Goal: Navigation & Orientation: Find specific page/section

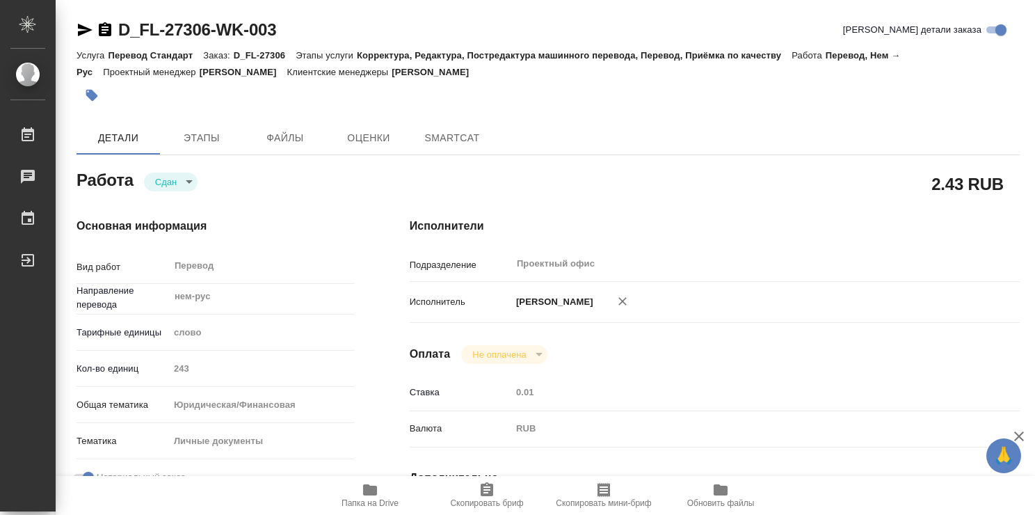
type textarea "x"
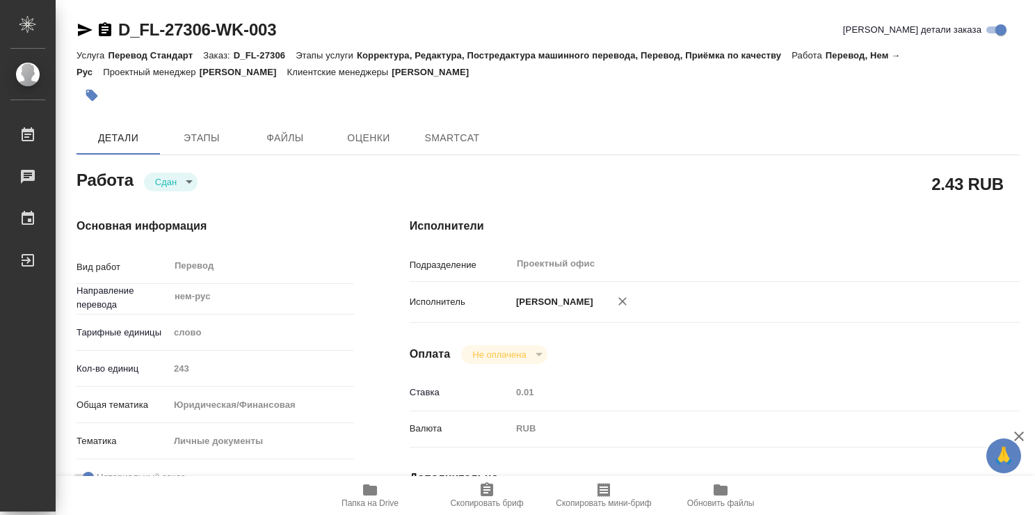
type textarea "x"
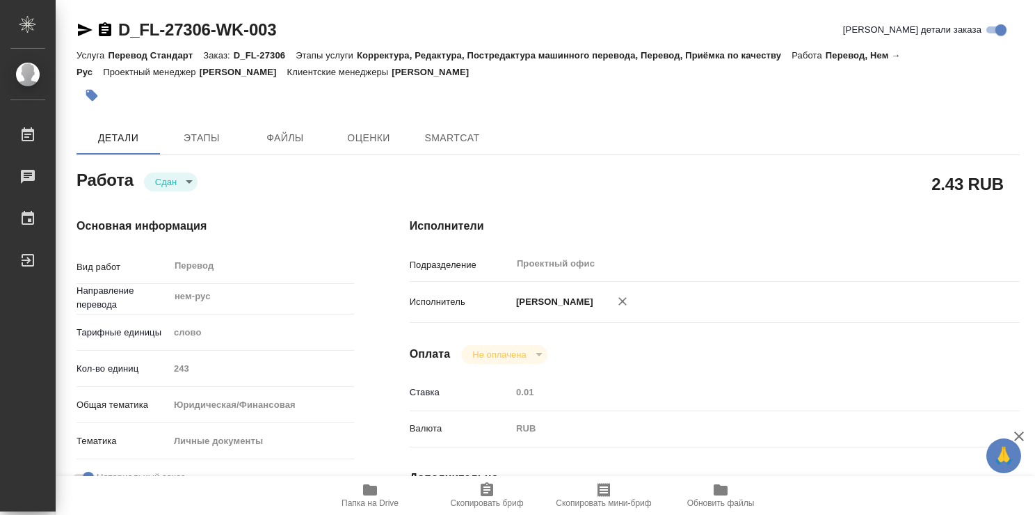
type textarea "x"
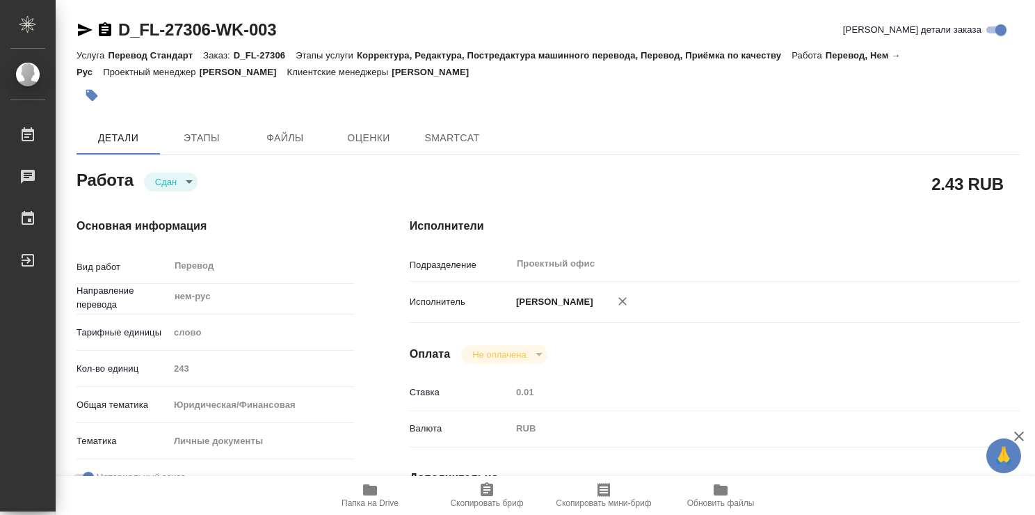
type textarea "x"
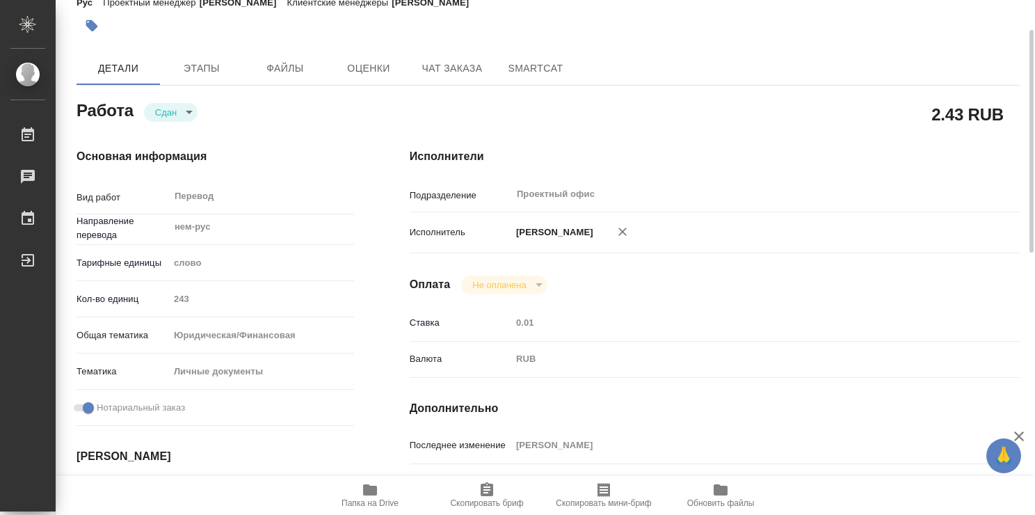
type textarea "x"
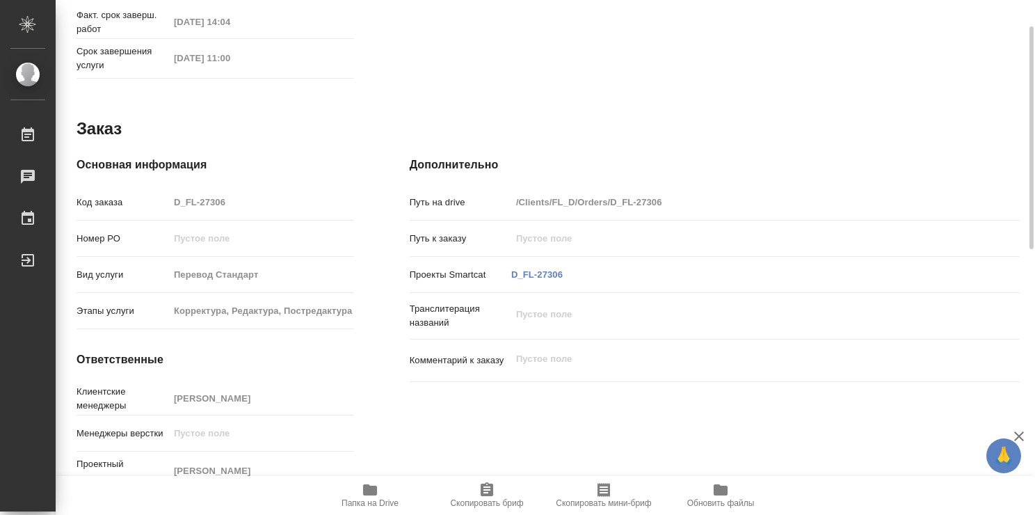
type textarea "x"
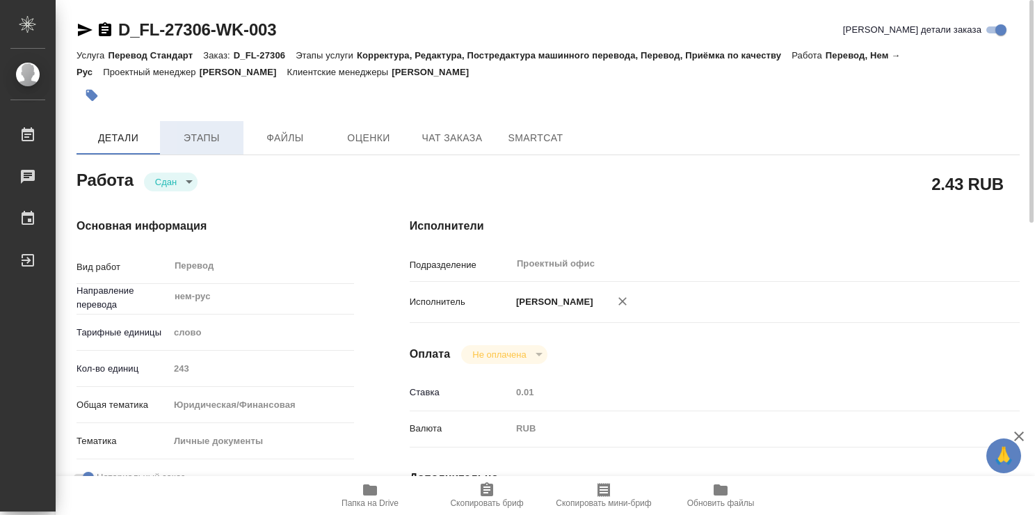
click at [234, 138] on span "Этапы" at bounding box center [201, 137] width 67 height 17
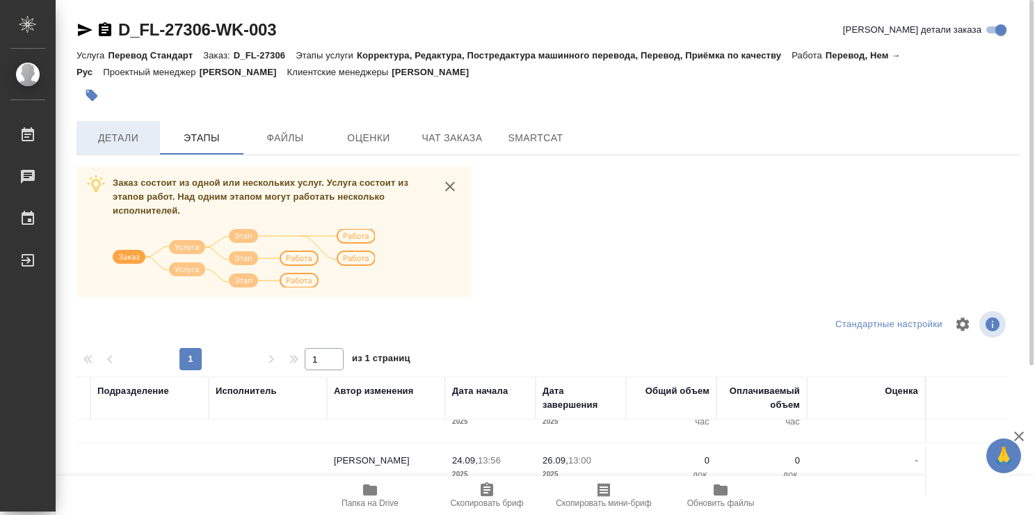
click at [124, 141] on span "Детали" at bounding box center [118, 137] width 67 height 17
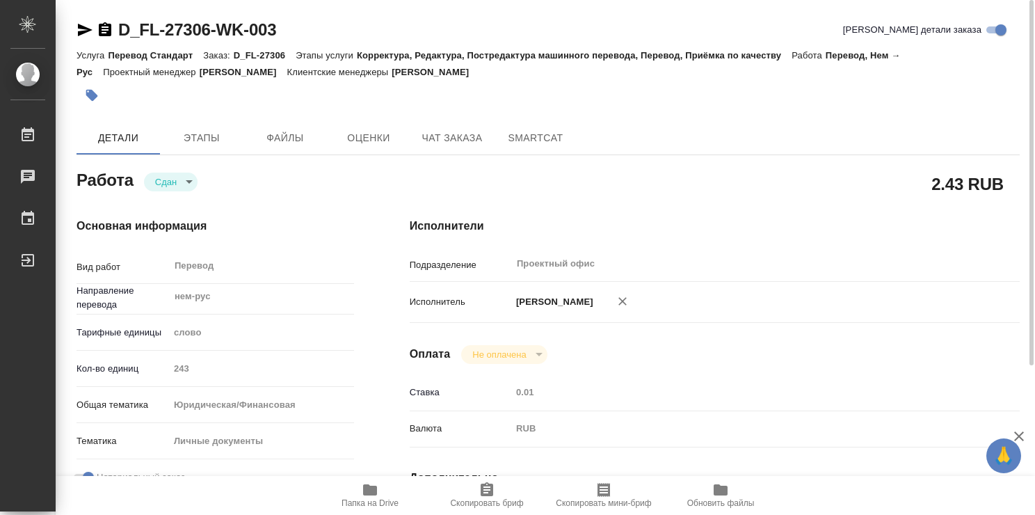
type textarea "x"
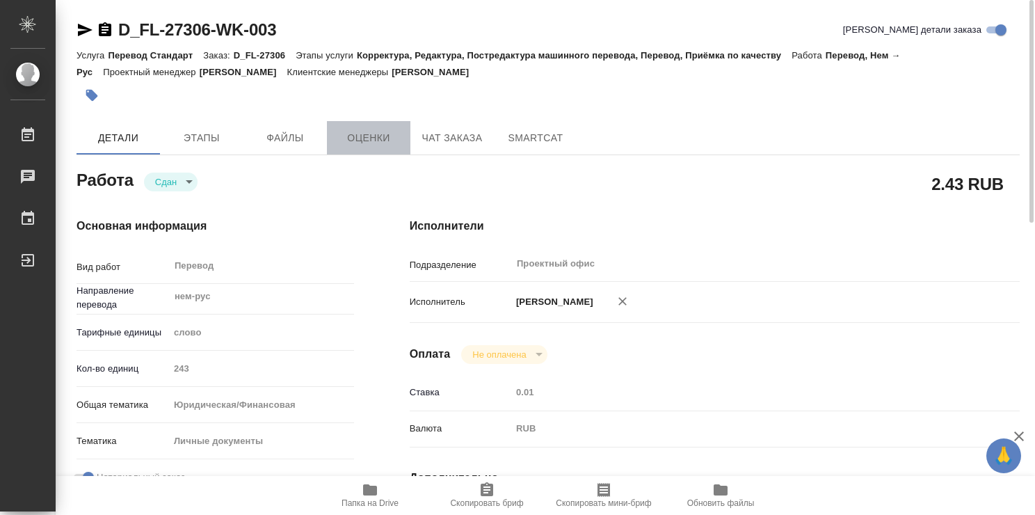
click at [360, 136] on span "Оценки" at bounding box center [368, 137] width 67 height 17
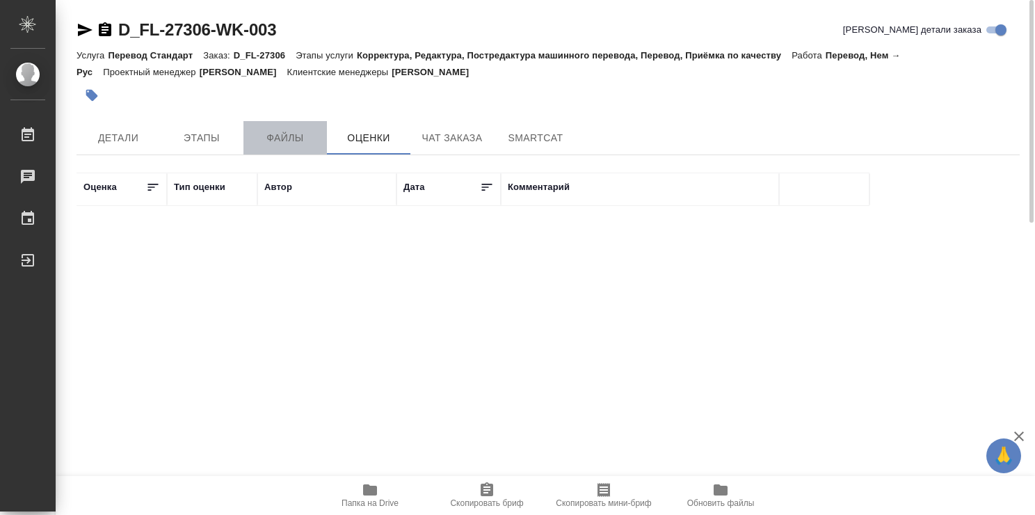
click at [302, 141] on span "Файлы" at bounding box center [285, 137] width 67 height 17
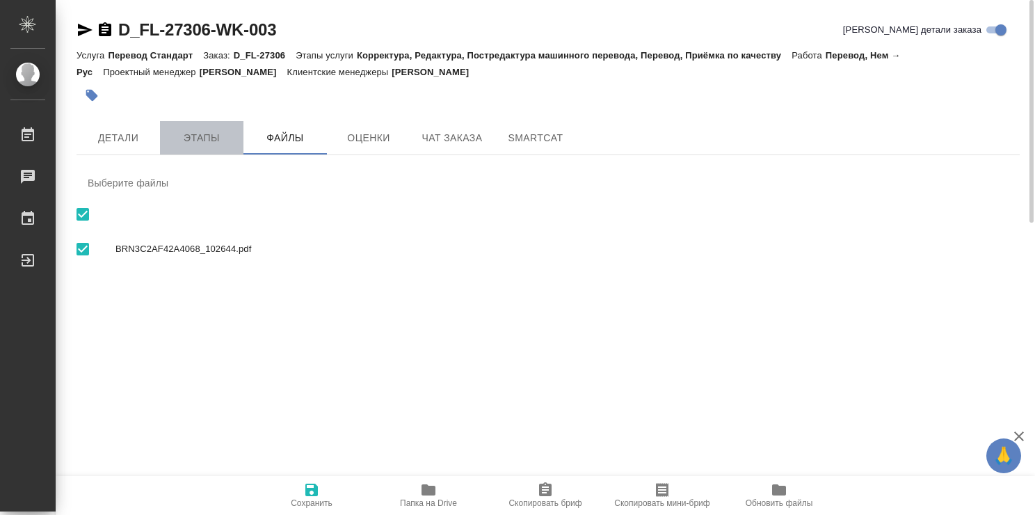
click at [168, 134] on span "Этапы" at bounding box center [201, 137] width 67 height 17
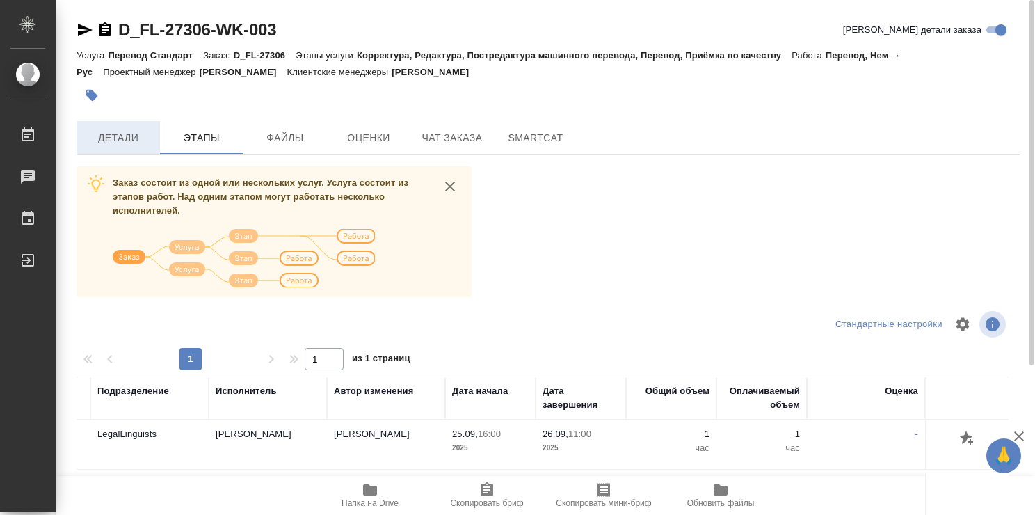
click at [116, 129] on span "Детали" at bounding box center [118, 137] width 67 height 17
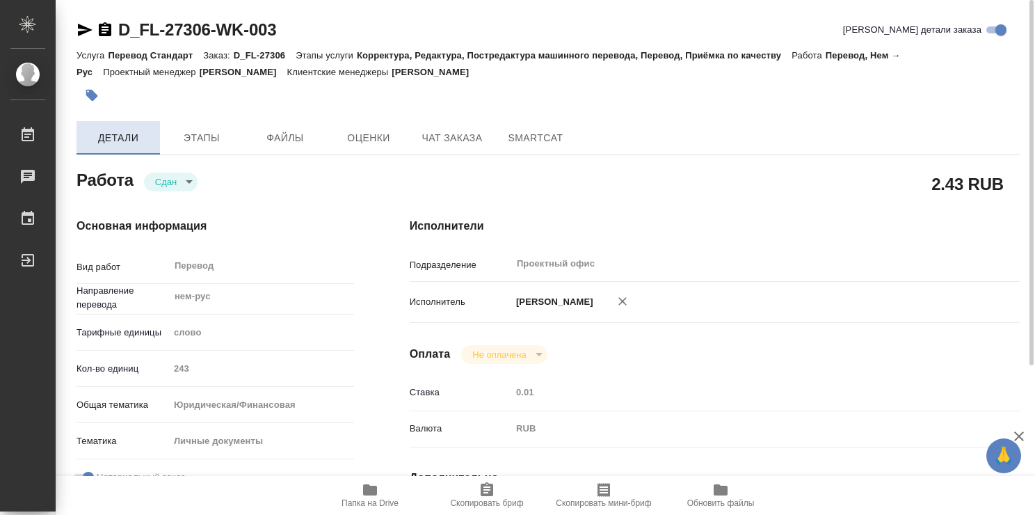
type textarea "x"
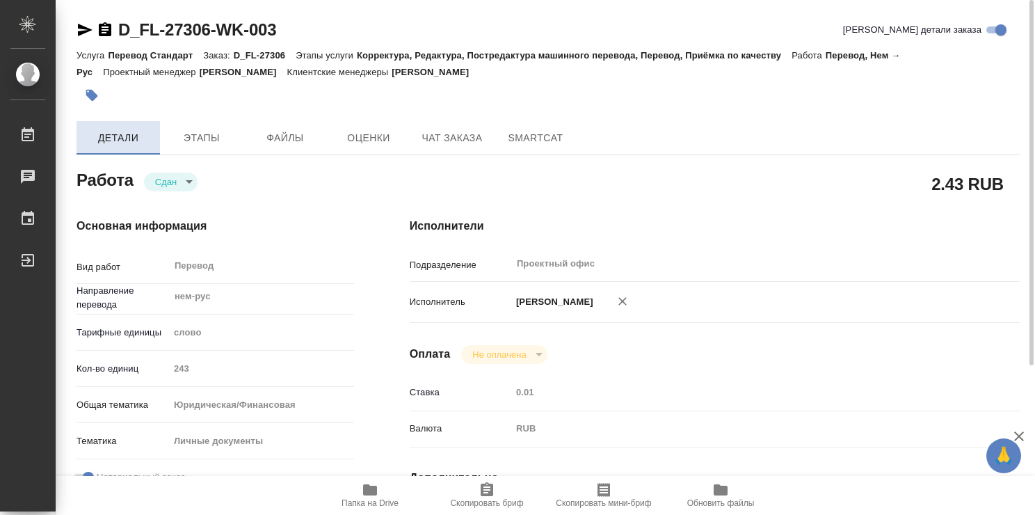
type textarea "x"
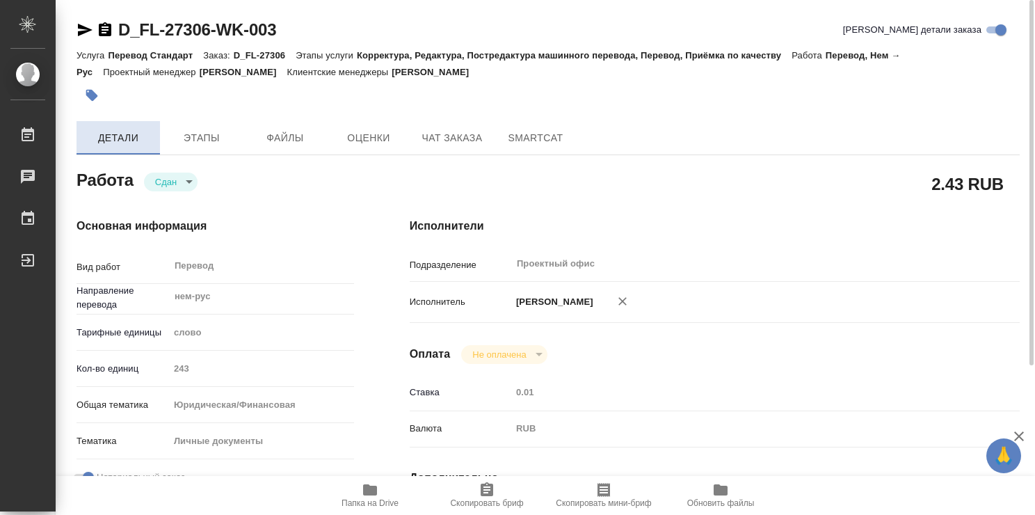
type textarea "x"
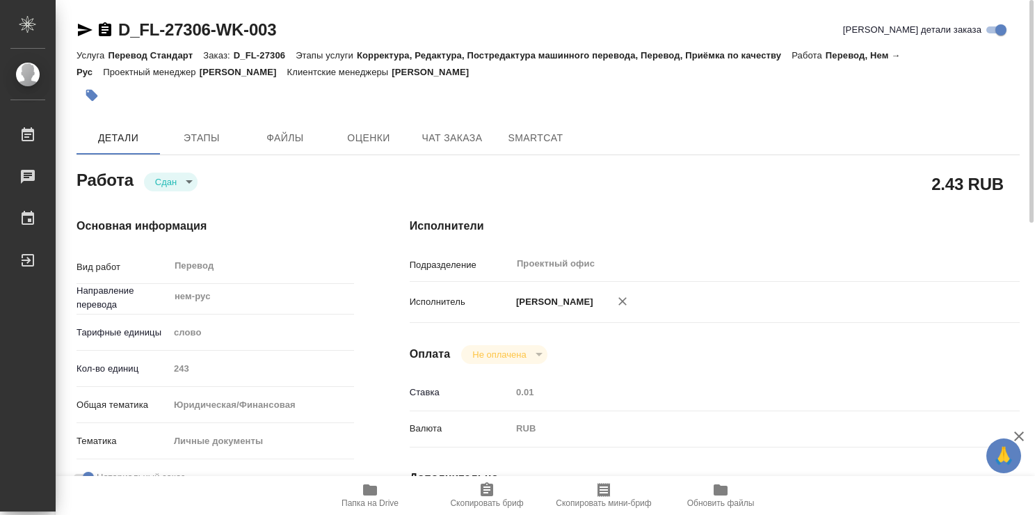
type textarea "x"
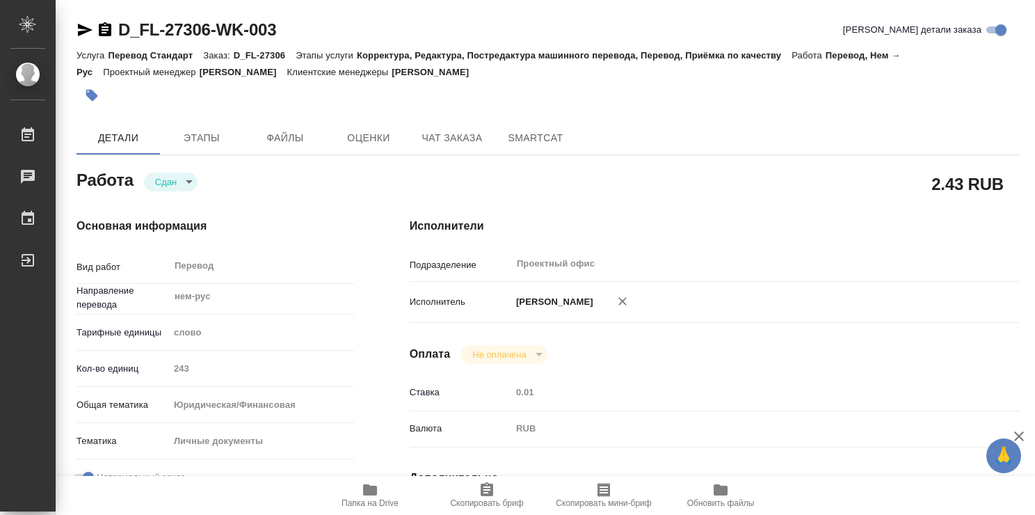
type textarea "x"
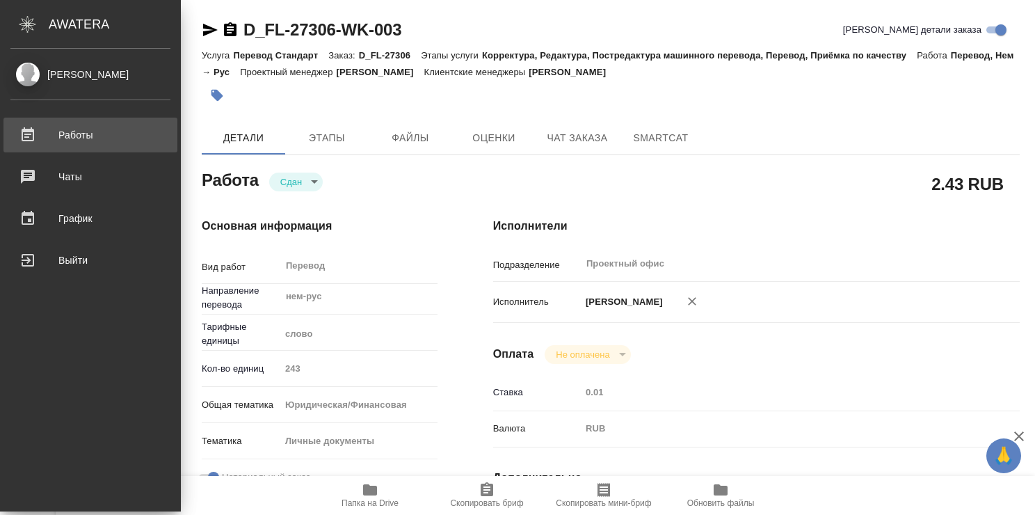
type textarea "x"
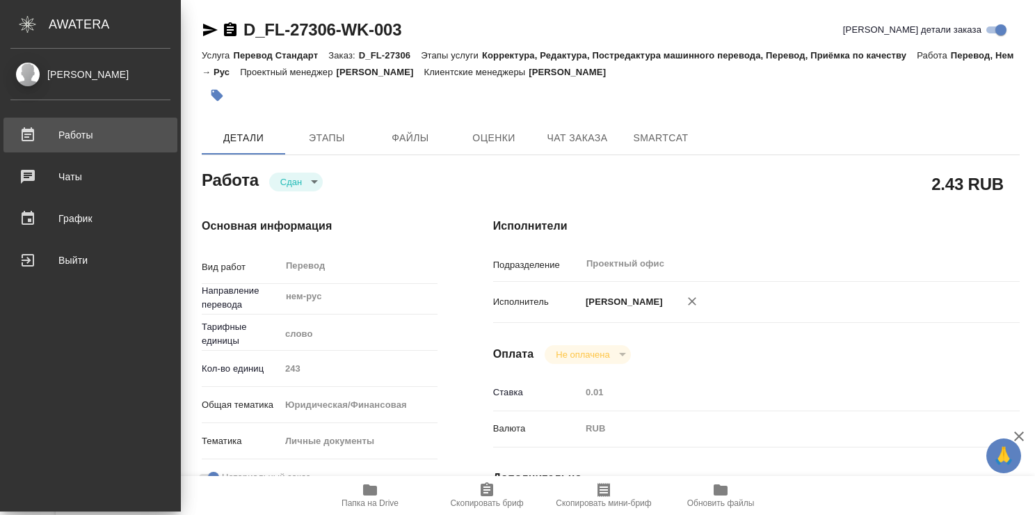
click at [70, 131] on div "Работы" at bounding box center [90, 134] width 160 height 21
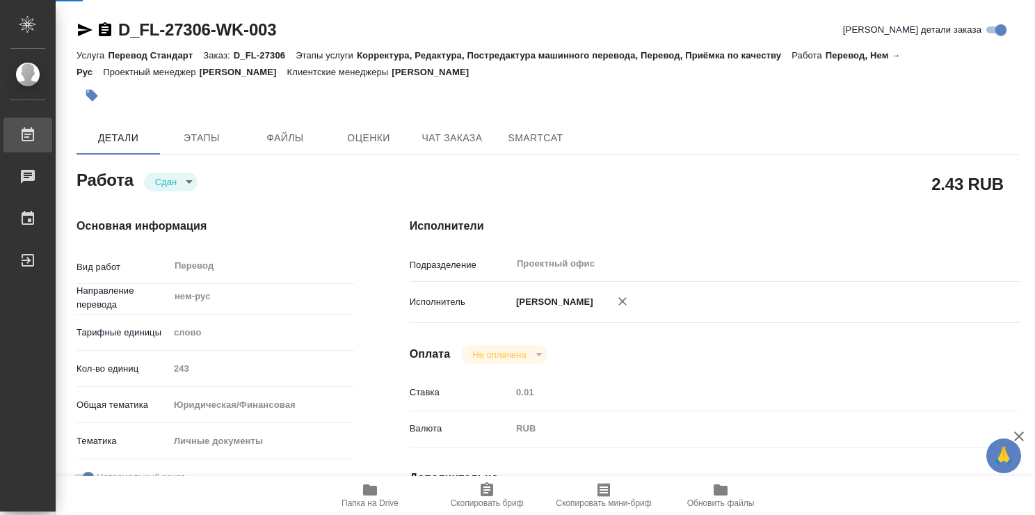
type textarea "x"
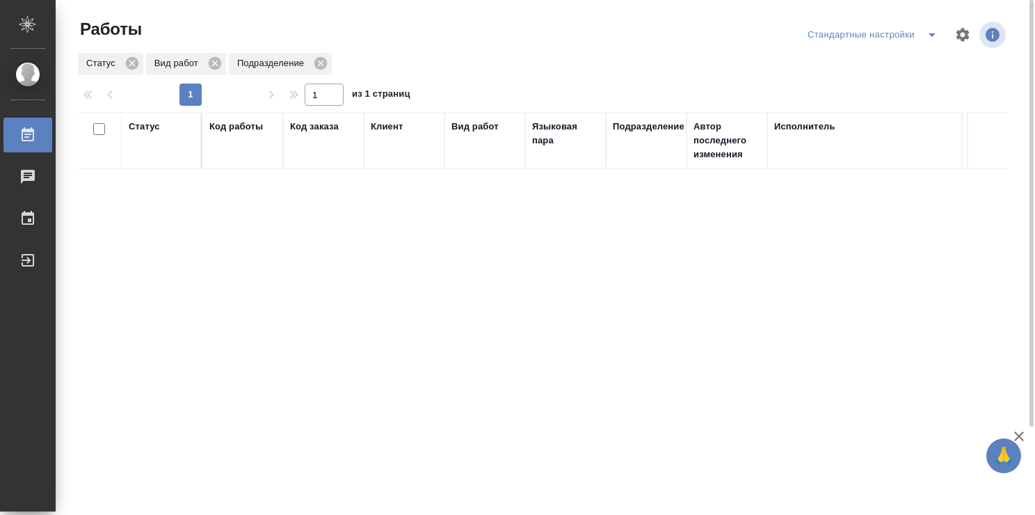
click at [932, 37] on icon "split button" at bounding box center [931, 34] width 17 height 17
click at [862, 64] on li "Мои заказы" at bounding box center [875, 62] width 142 height 22
click at [150, 129] on div "Статус" at bounding box center [144, 127] width 31 height 14
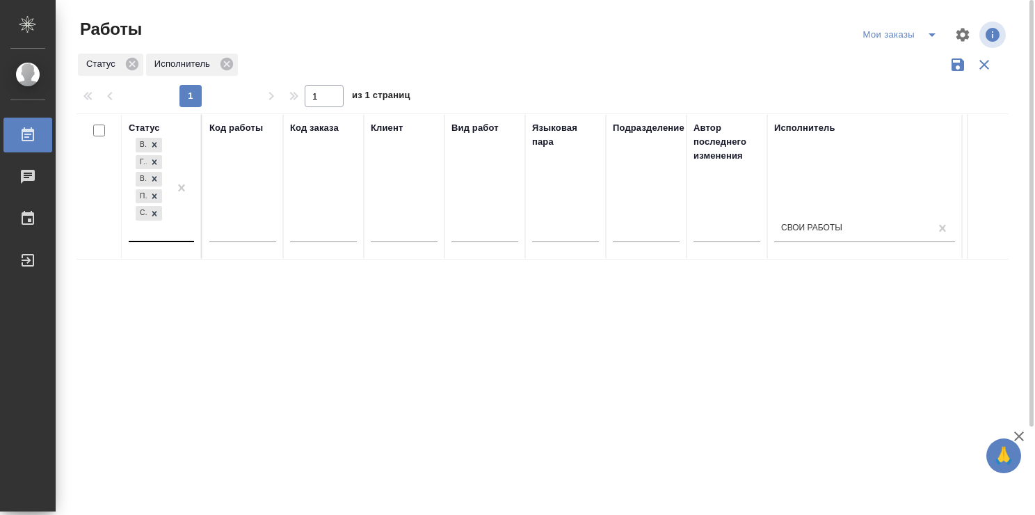
click at [156, 239] on div "В ожидании Готов к работе В работе Подбор Создан" at bounding box center [149, 188] width 40 height 106
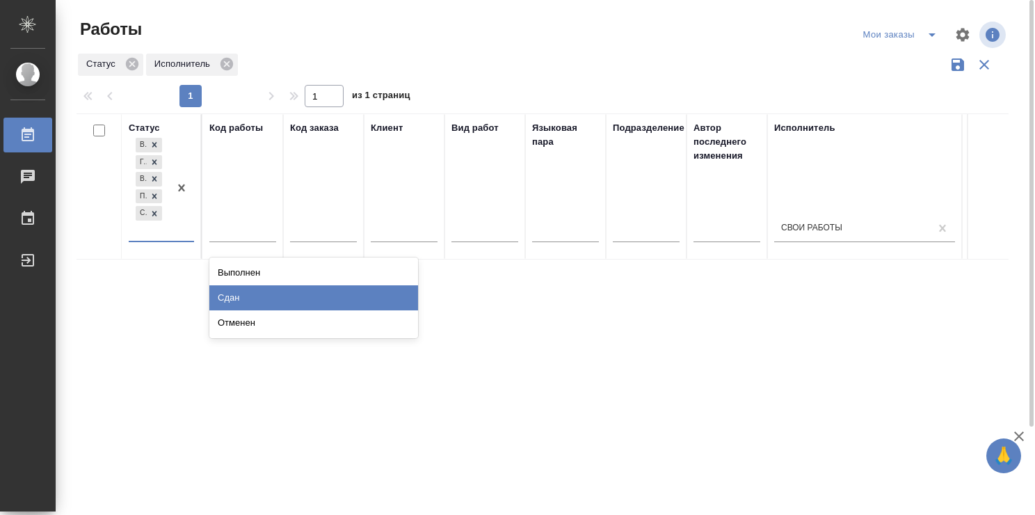
click at [360, 292] on div "Сдан" at bounding box center [313, 297] width 209 height 25
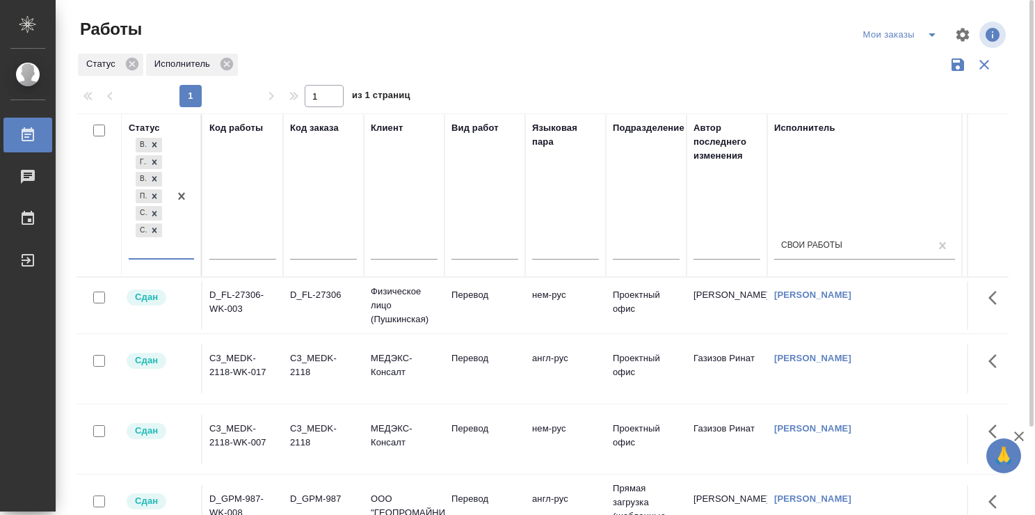
click at [547, 64] on div "Статус Исполнитель" at bounding box center [542, 64] width 932 height 26
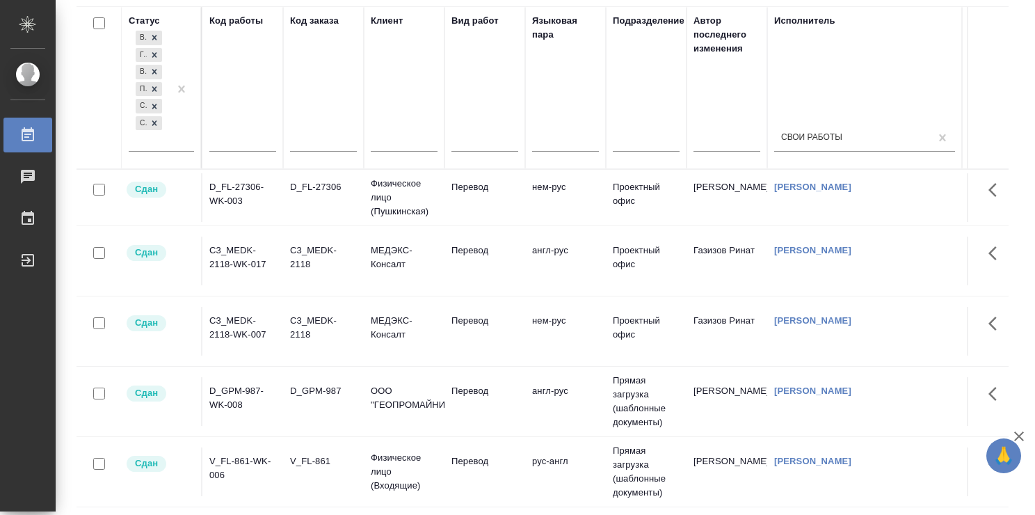
scroll to position [8, 0]
click at [462, 470] on td "Перевод" at bounding box center [484, 471] width 81 height 49
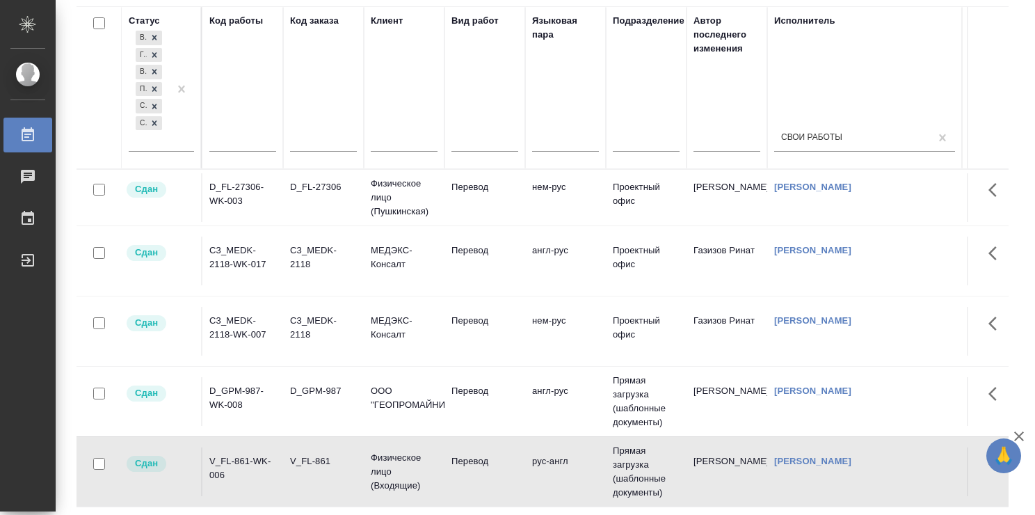
click at [462, 470] on td "Перевод" at bounding box center [484, 471] width 81 height 49
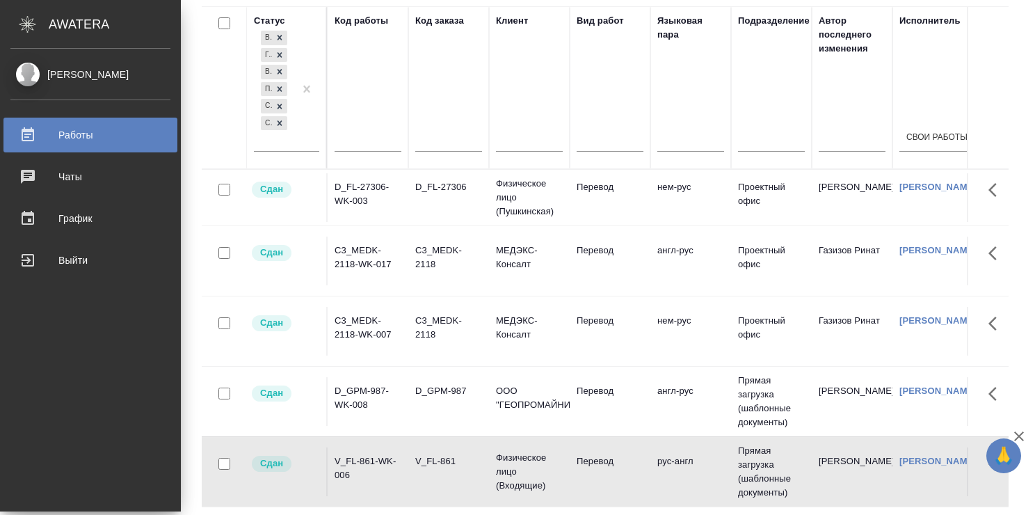
click at [611, 189] on td "Перевод" at bounding box center [610, 197] width 81 height 49
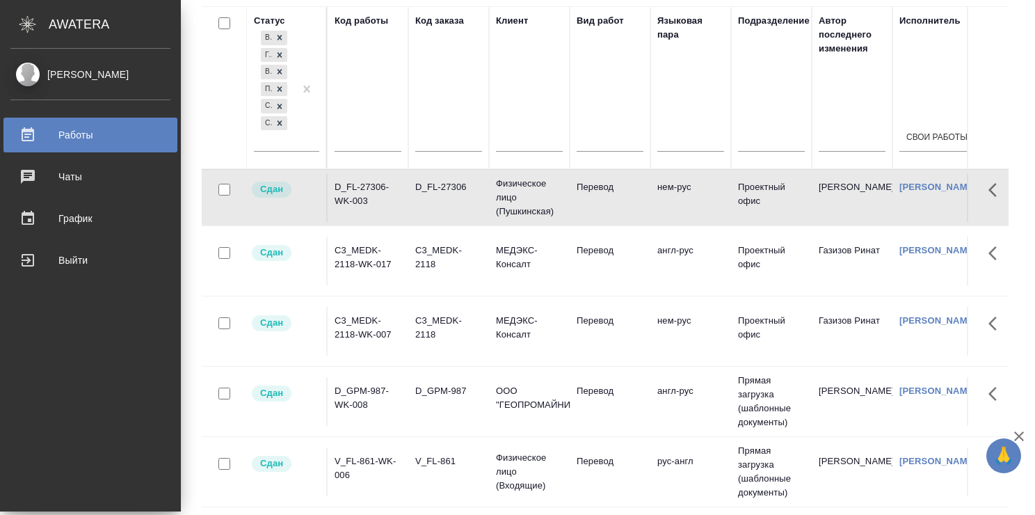
click at [611, 189] on td "Перевод" at bounding box center [610, 197] width 81 height 49
click at [660, 325] on td "нем-рус" at bounding box center [690, 331] width 81 height 49
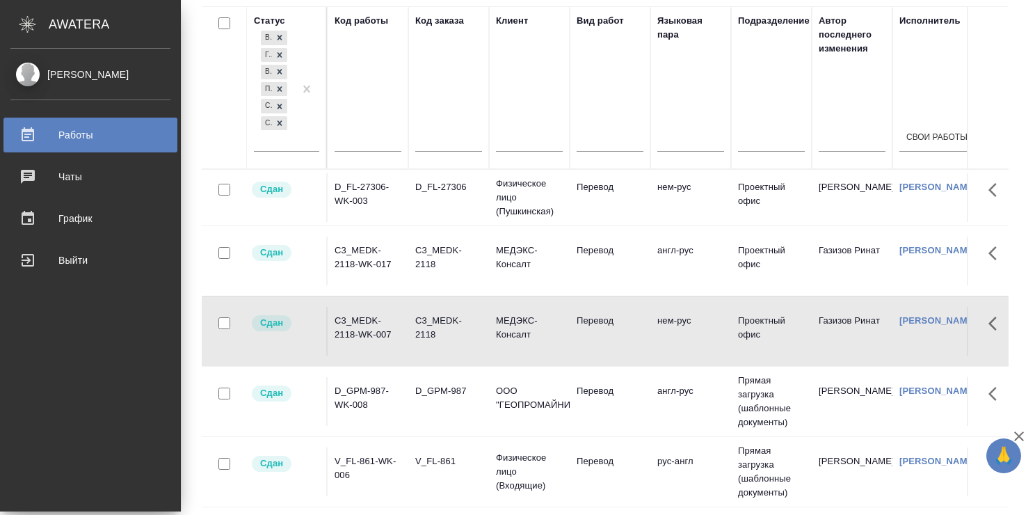
click at [660, 325] on td "нем-рус" at bounding box center [690, 331] width 81 height 49
click at [612, 258] on td "Перевод" at bounding box center [610, 260] width 81 height 49
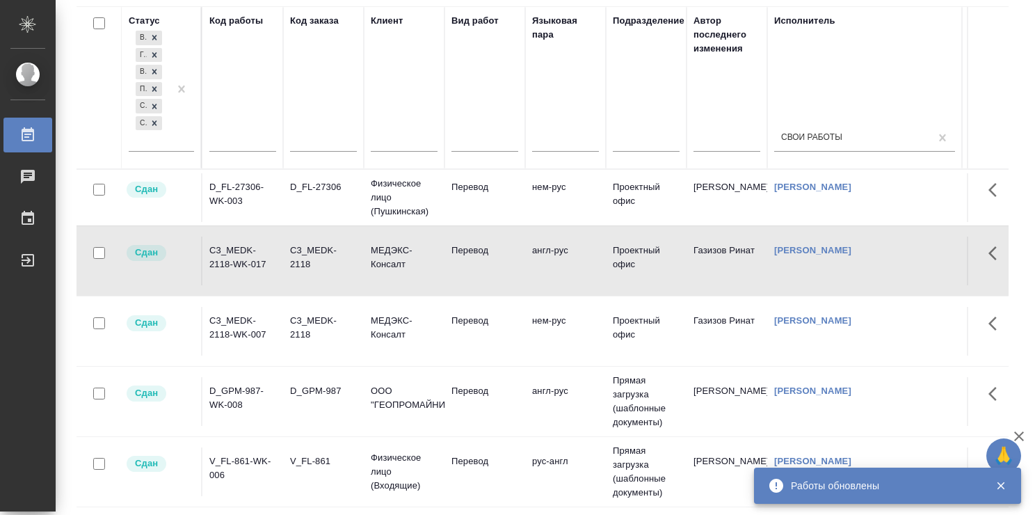
click at [549, 184] on td "нем-рус" at bounding box center [565, 197] width 81 height 49
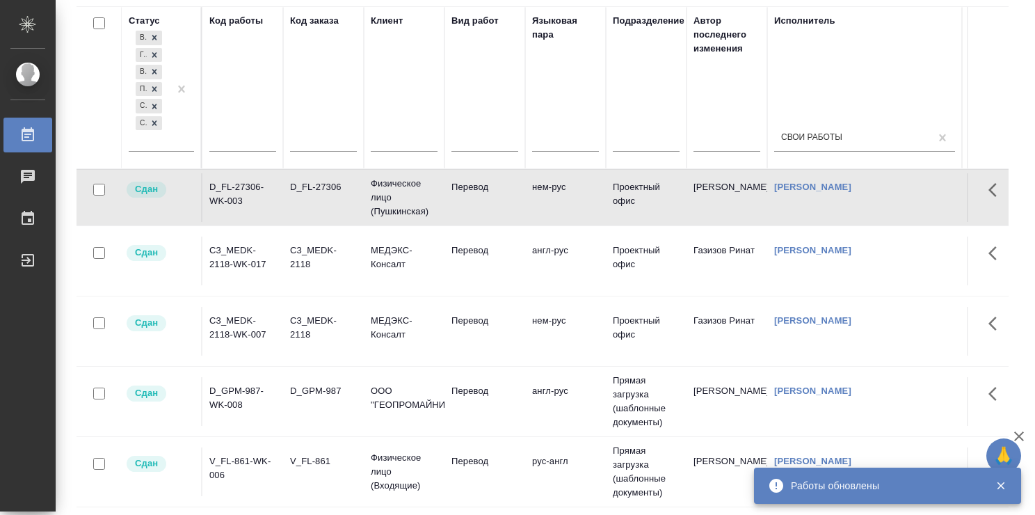
click at [549, 184] on td "нем-рус" at bounding box center [565, 197] width 81 height 49
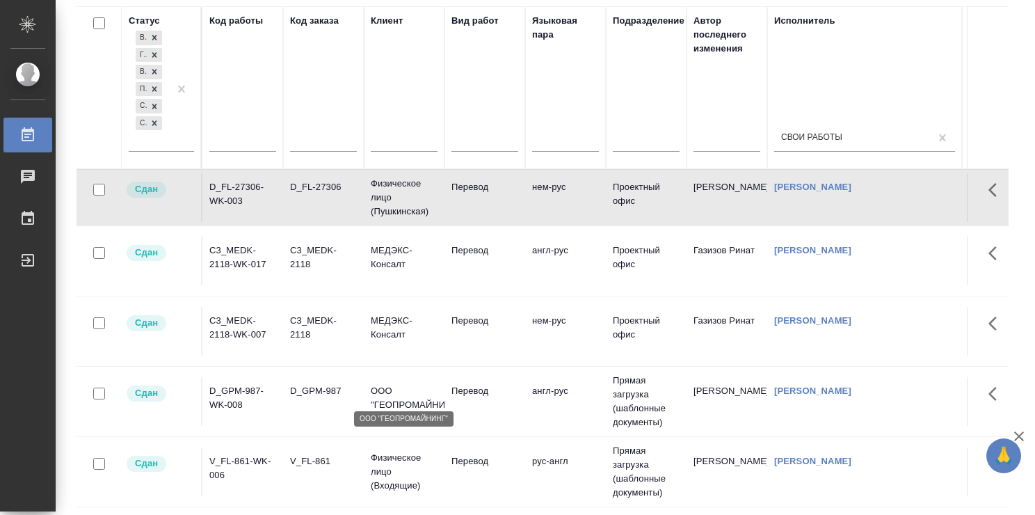
click at [409, 398] on p "ООО "ГЕОПРОМАЙНИНГ"" at bounding box center [404, 398] width 67 height 28
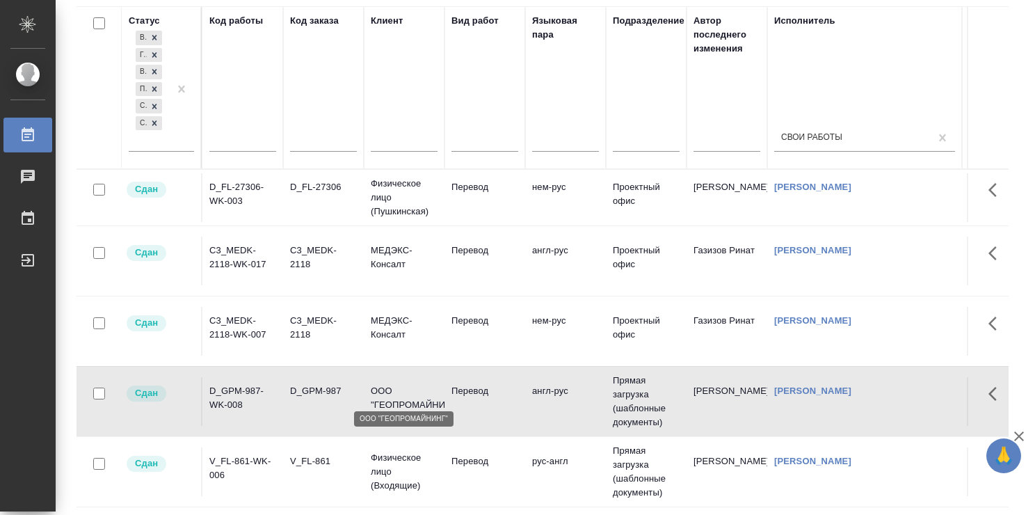
click at [409, 398] on p "ООО "ГЕОПРОМАЙНИНГ"" at bounding box center [404, 398] width 67 height 28
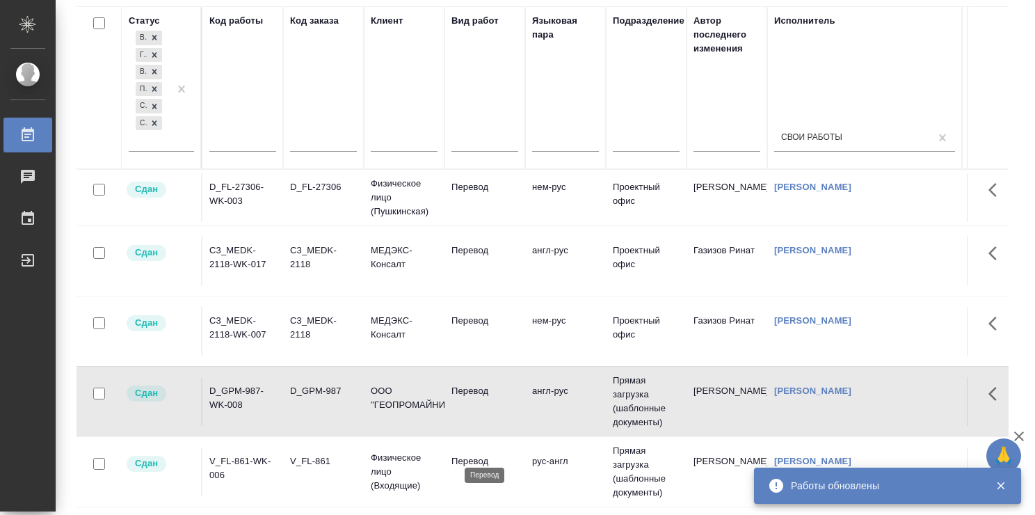
click at [513, 456] on p "Перевод" at bounding box center [484, 461] width 67 height 14
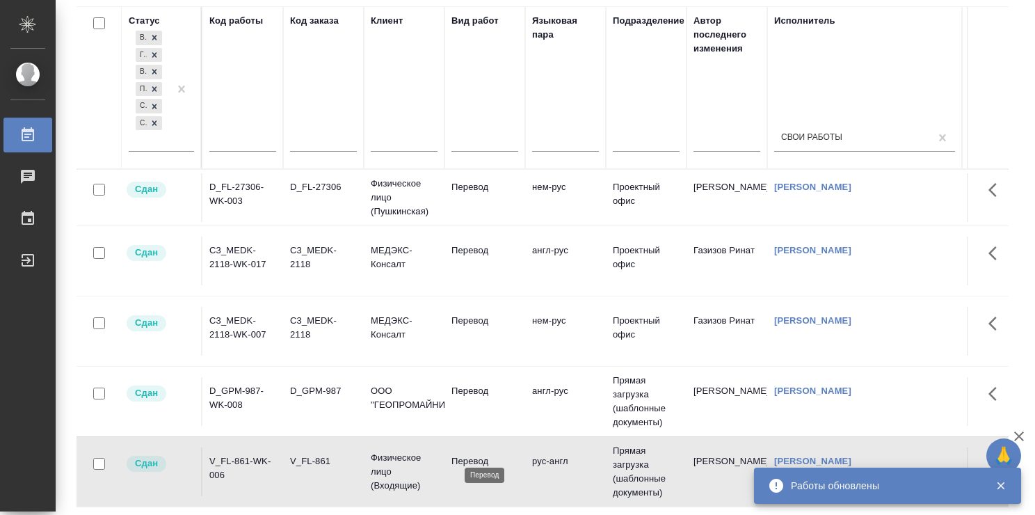
click at [513, 456] on p "Перевод" at bounding box center [484, 461] width 67 height 14
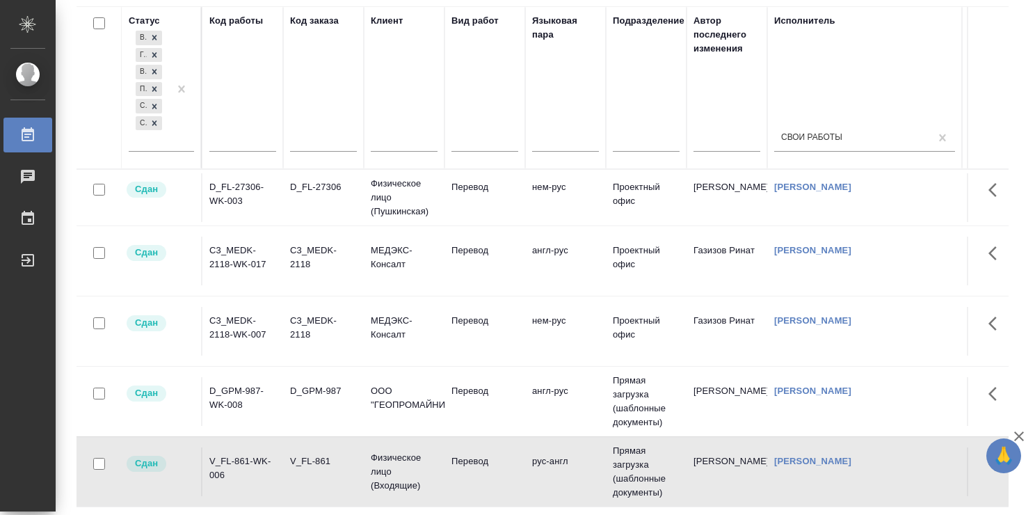
scroll to position [0, 0]
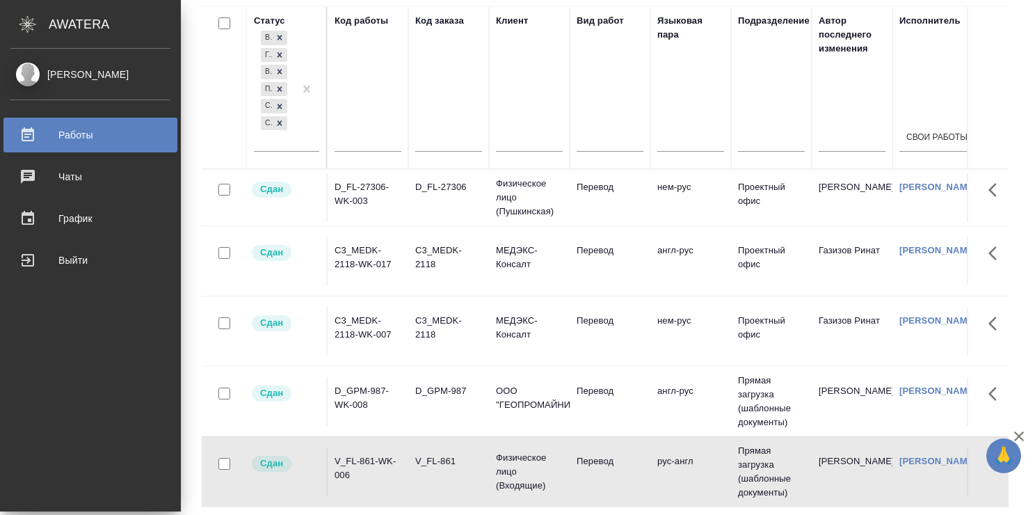
click at [61, 136] on div "Работы" at bounding box center [90, 134] width 160 height 21
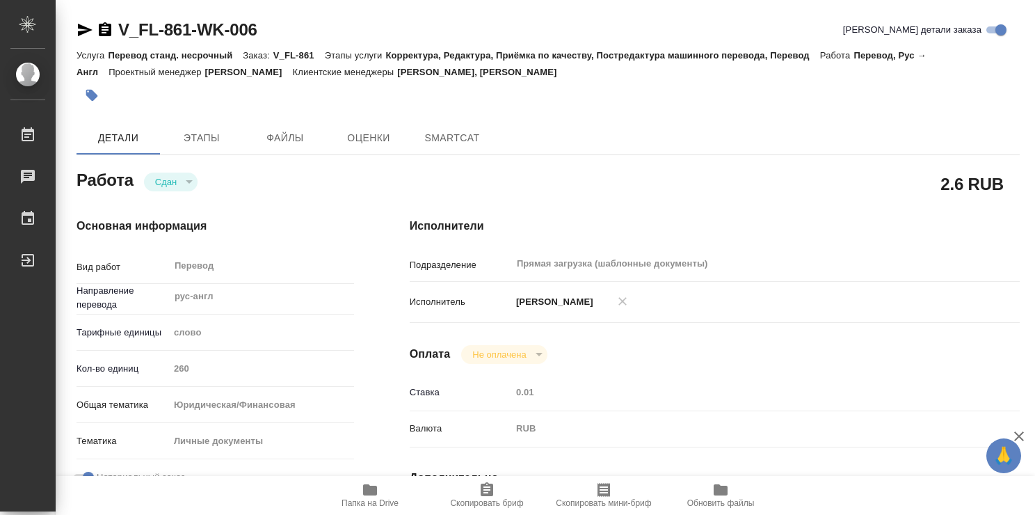
type textarea "x"
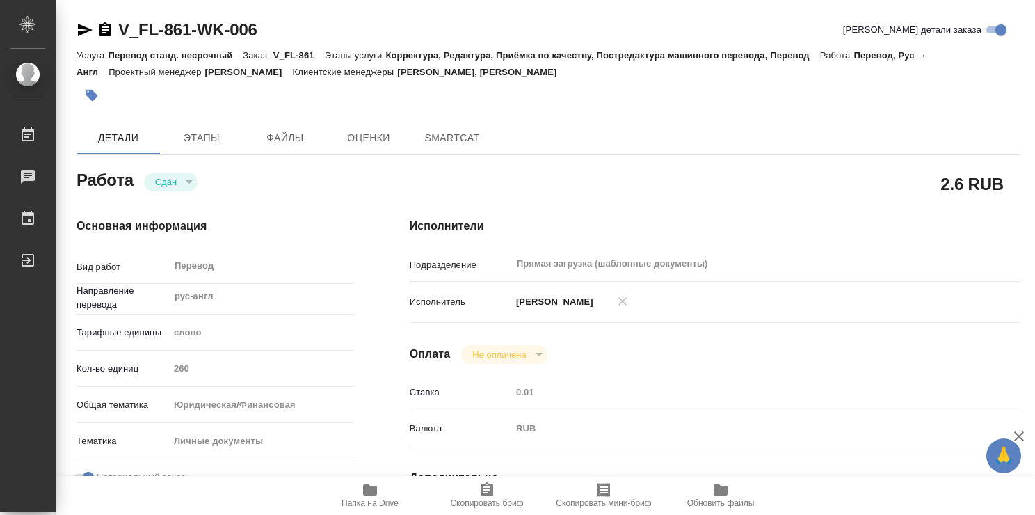
type textarea "x"
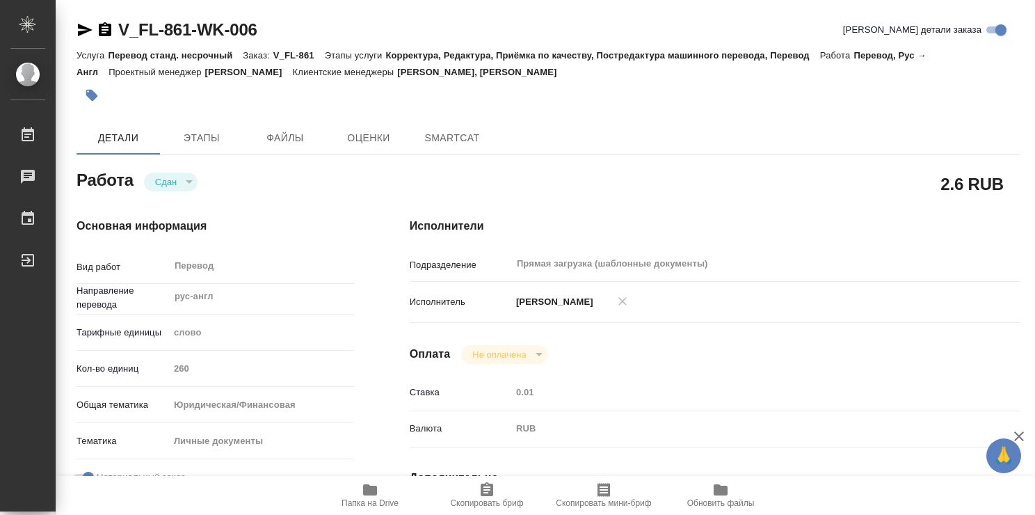
type textarea "x"
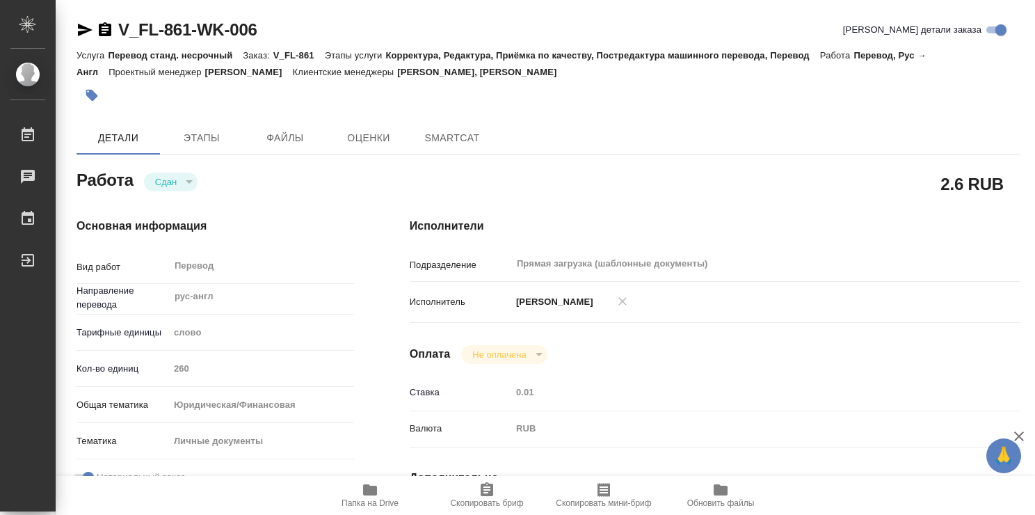
type textarea "x"
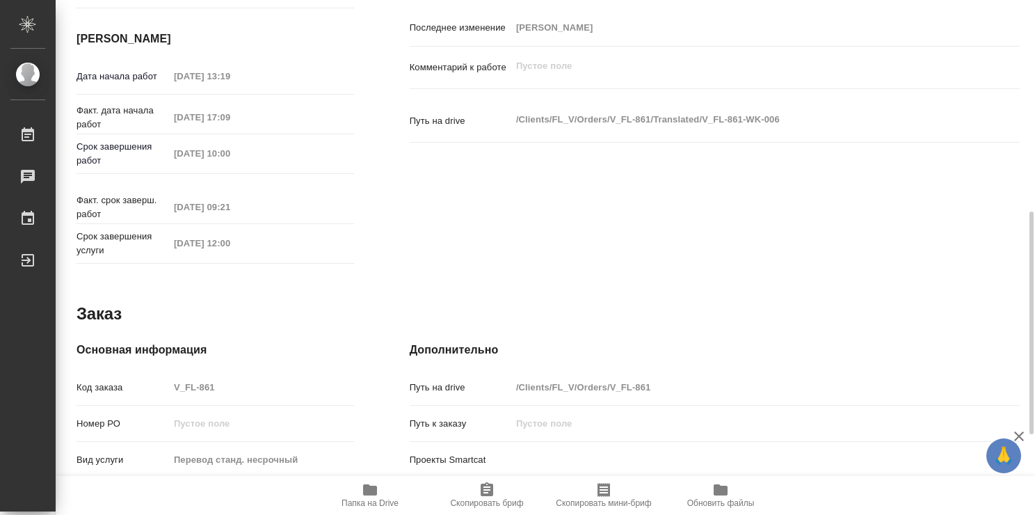
type textarea "x"
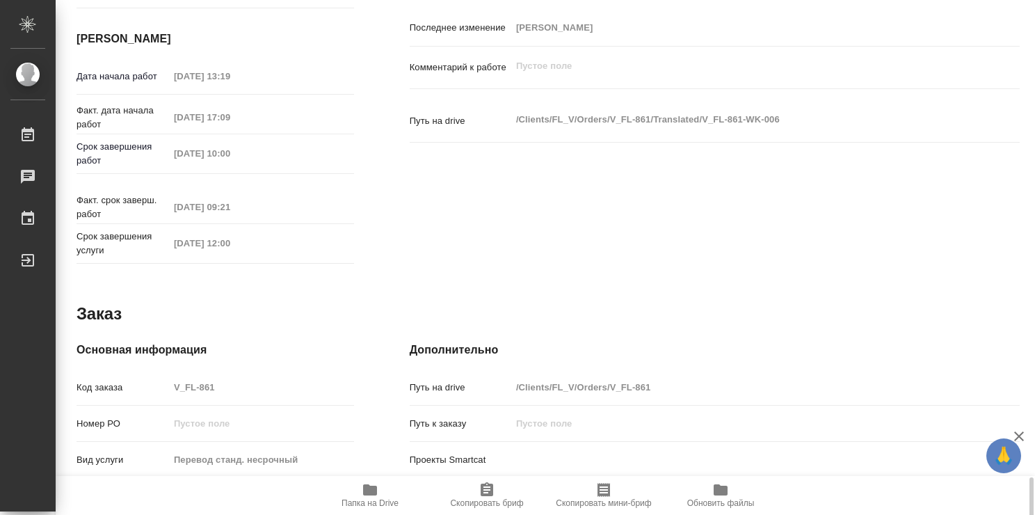
scroll to position [672, 0]
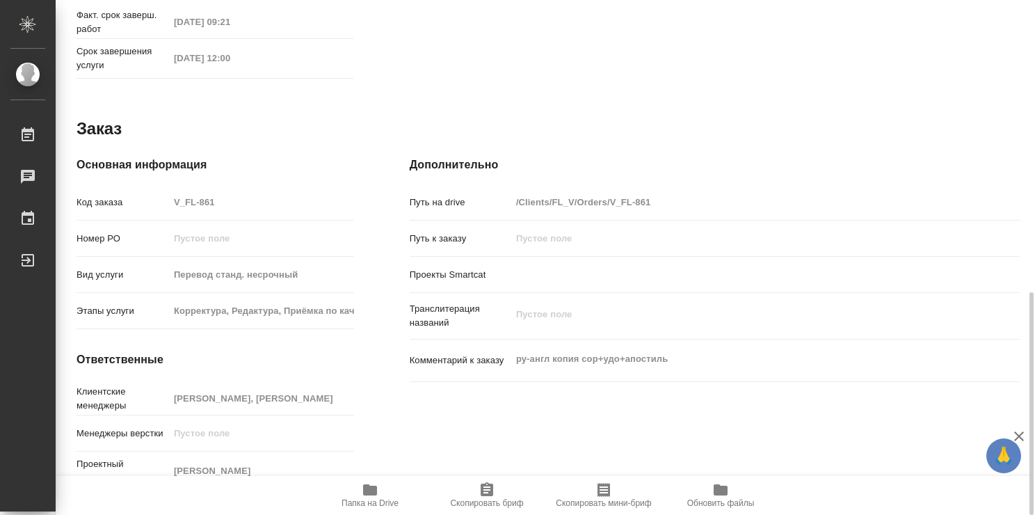
type textarea "x"
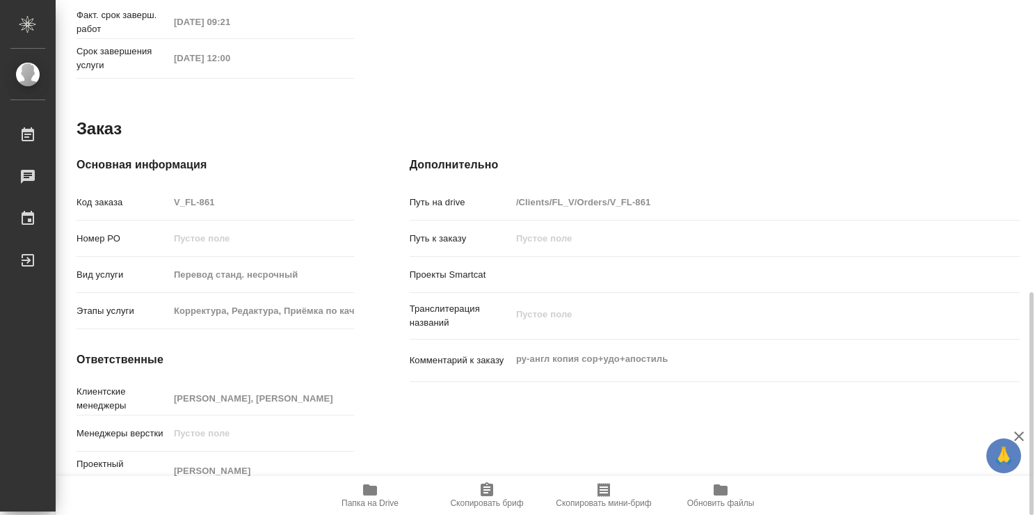
type textarea "x"
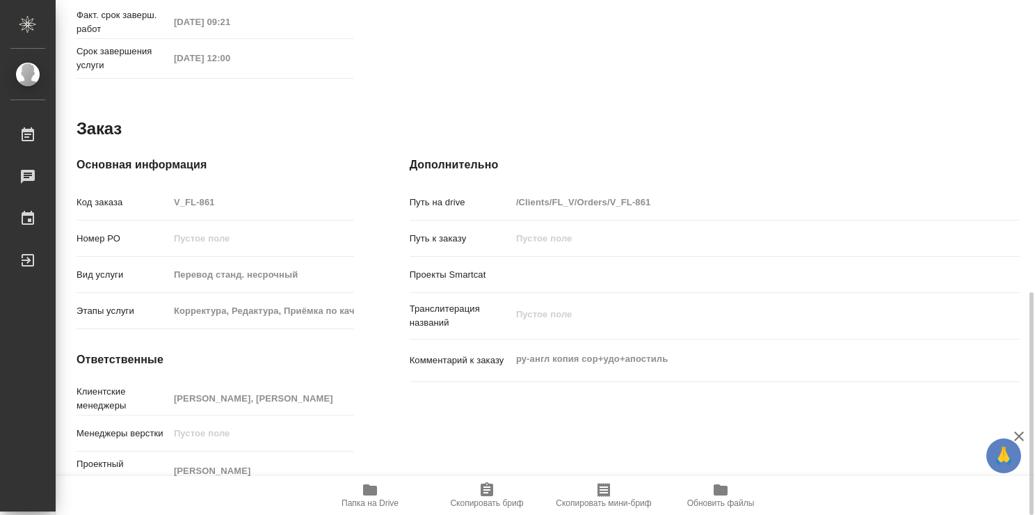
type textarea "x"
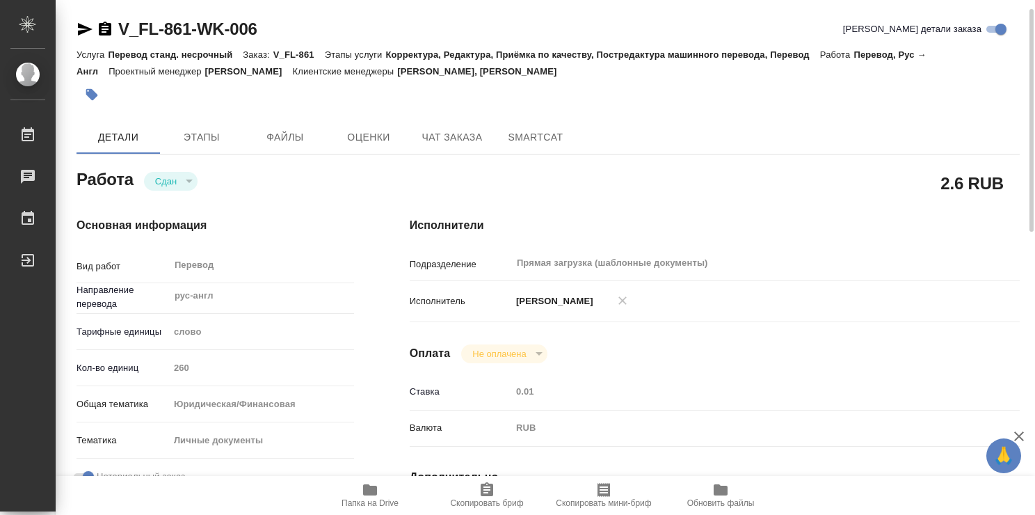
scroll to position [0, 0]
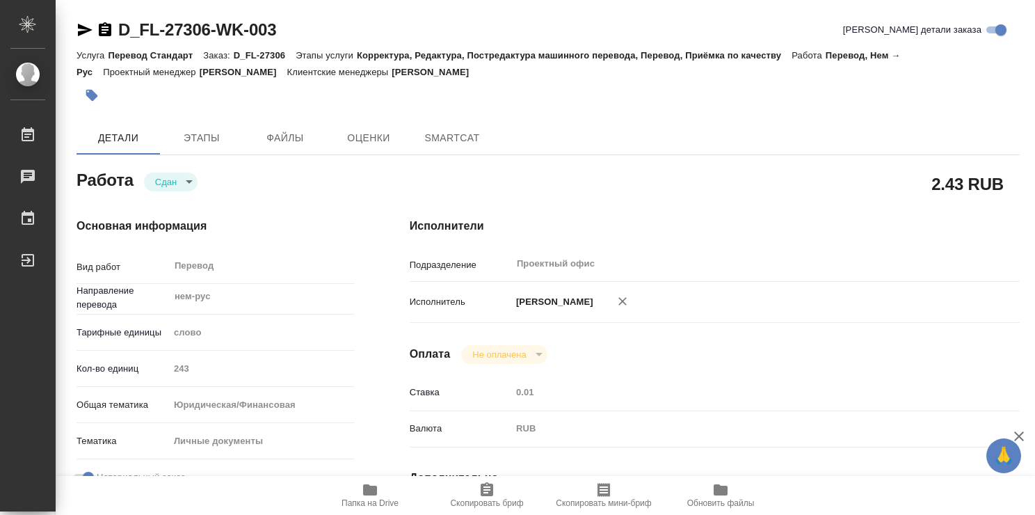
type textarea "x"
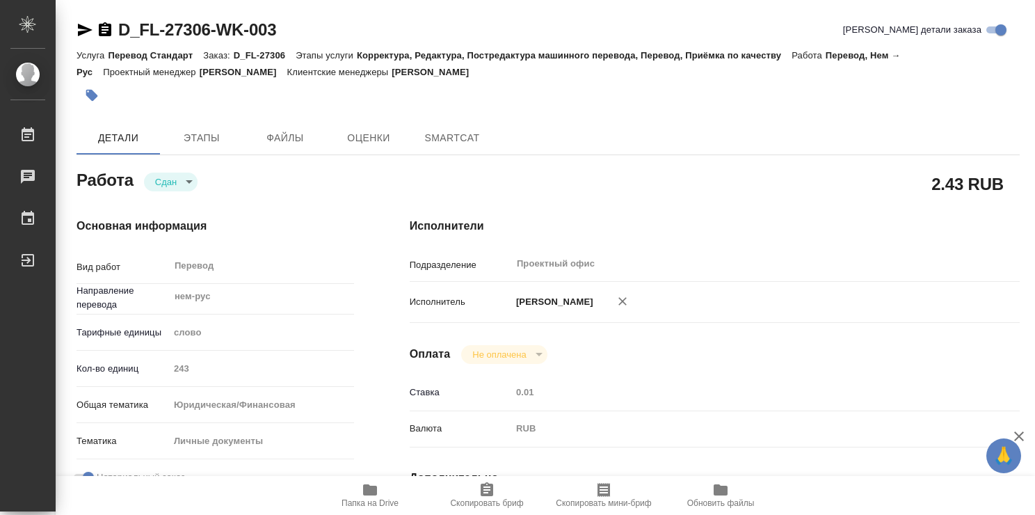
type textarea "x"
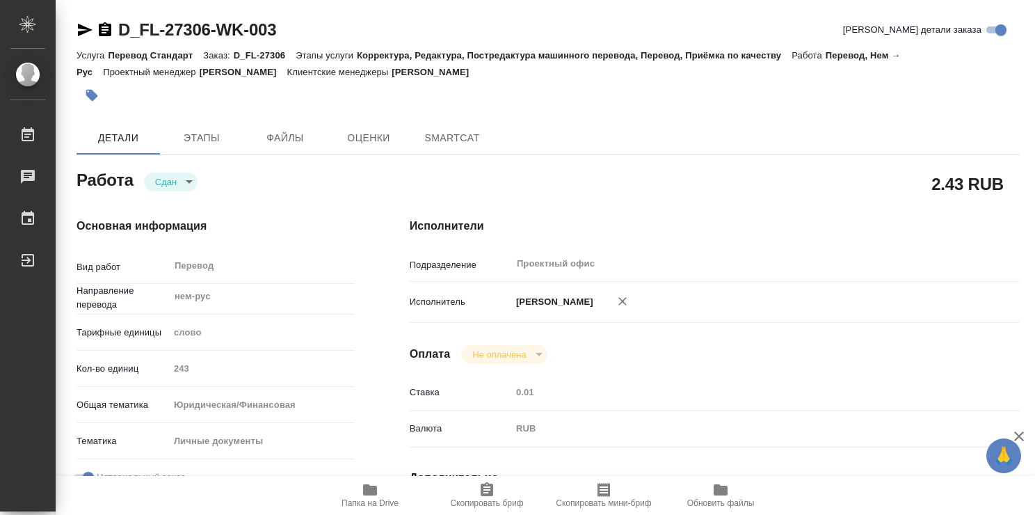
type textarea "x"
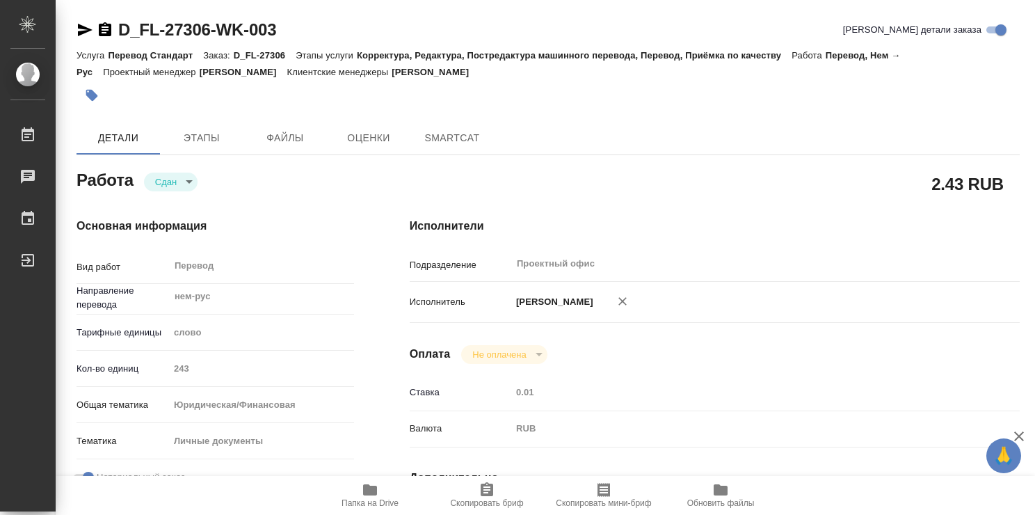
type textarea "x"
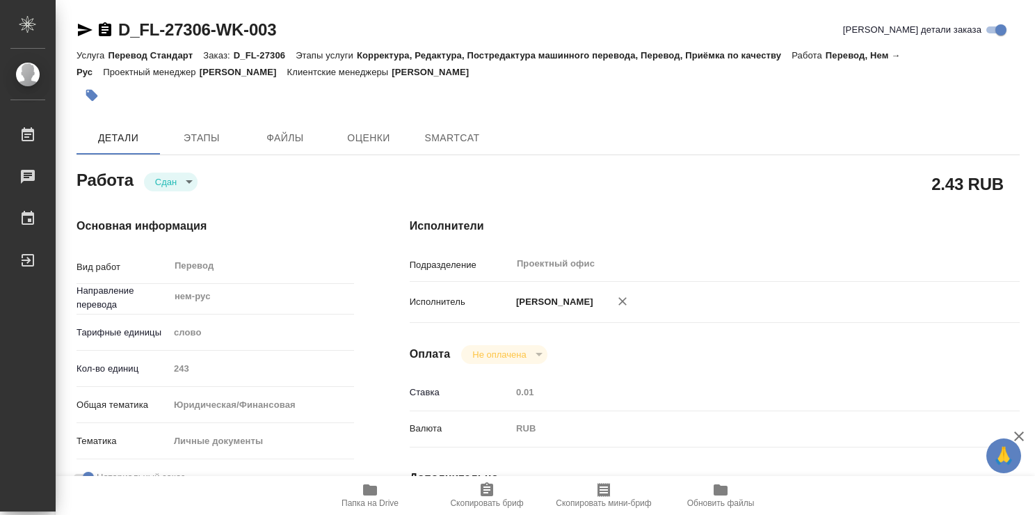
type textarea "x"
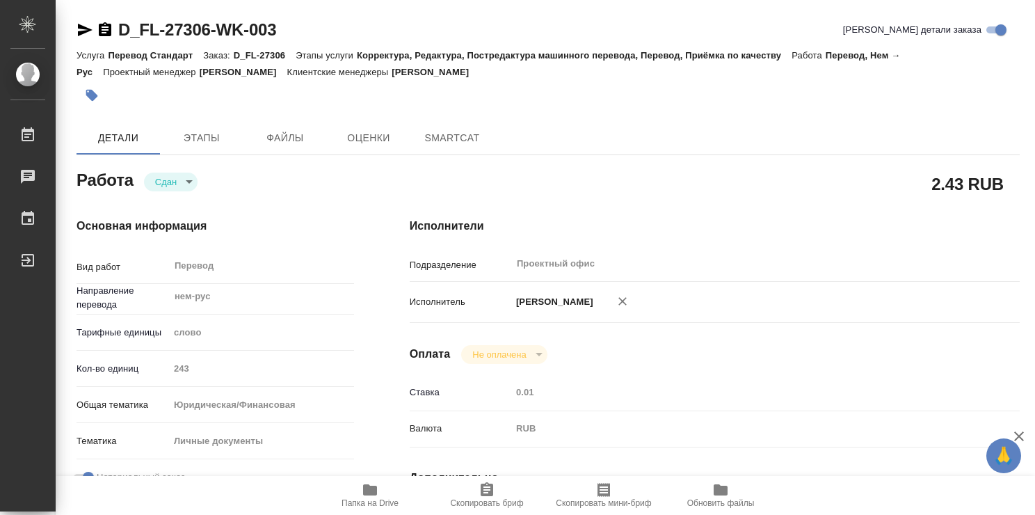
type textarea "x"
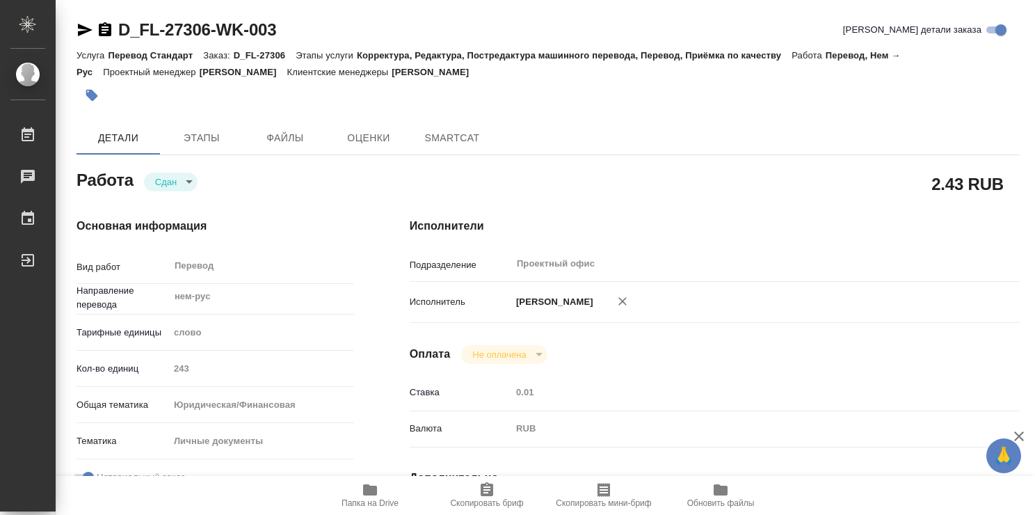
type textarea "x"
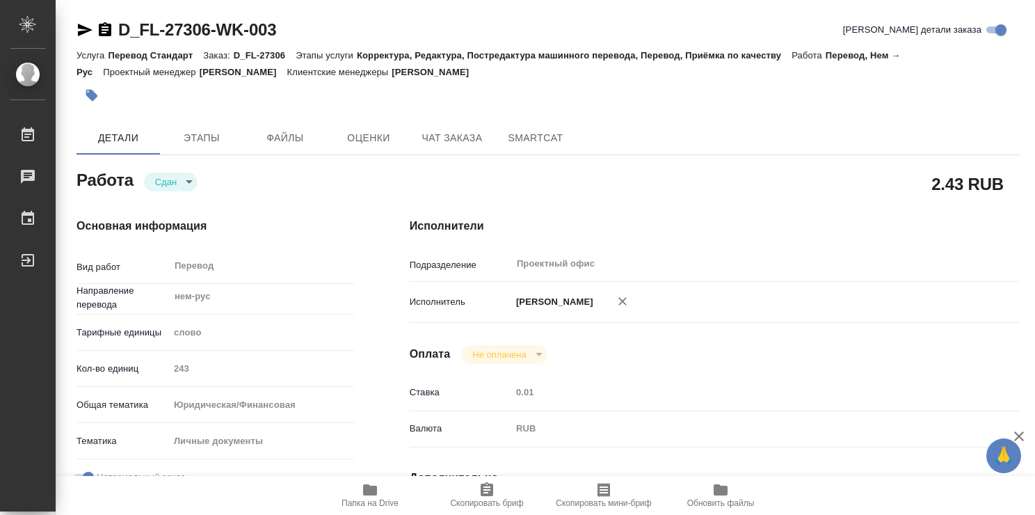
type textarea "x"
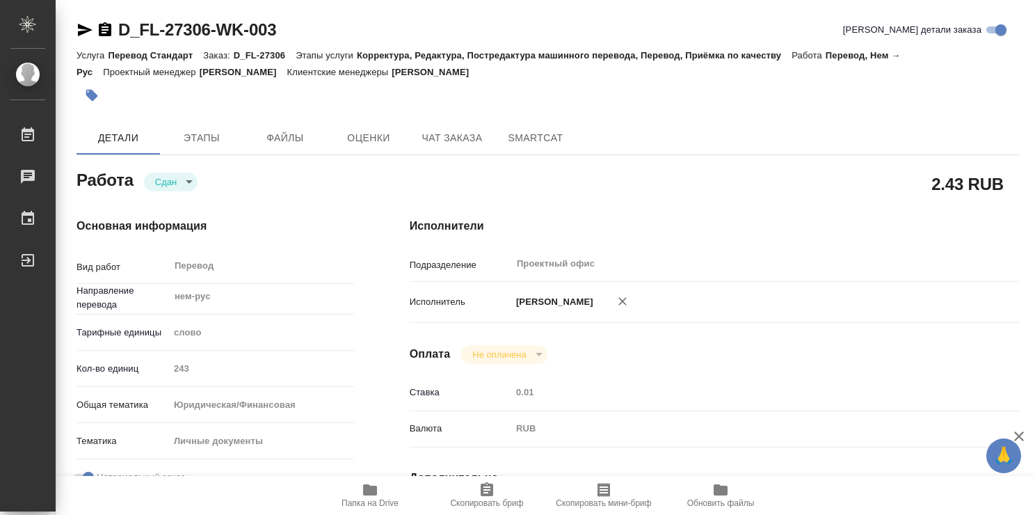
type textarea "x"
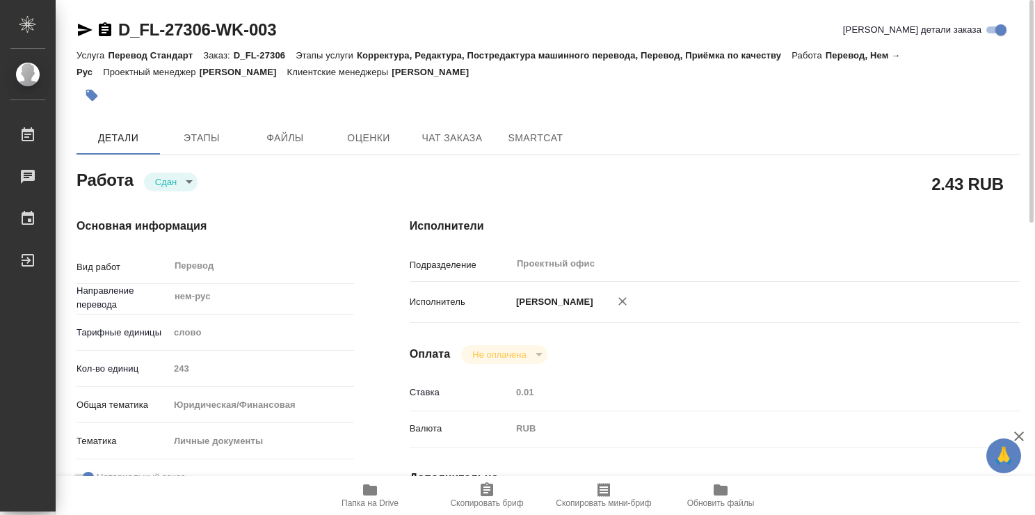
click at [360, 499] on span "Папка на Drive" at bounding box center [369, 503] width 57 height 10
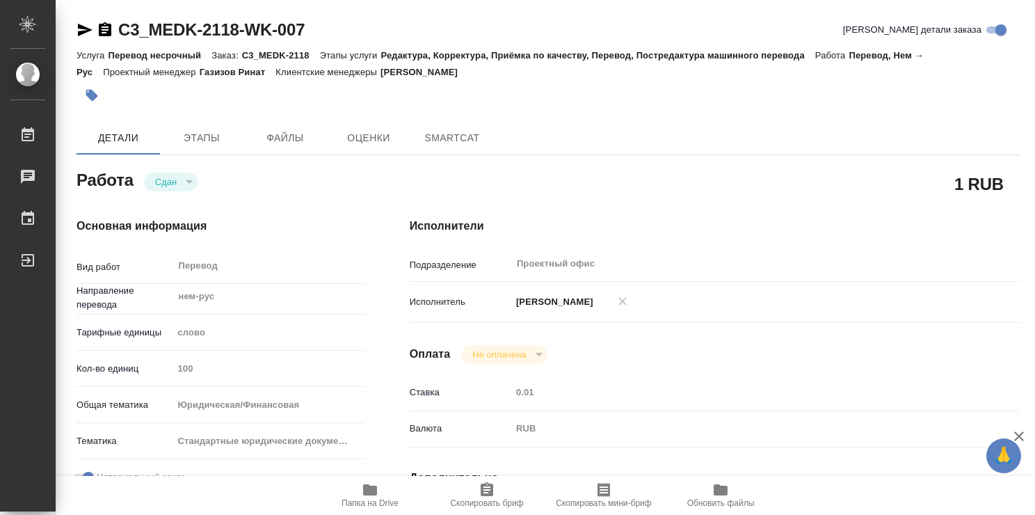
type textarea "x"
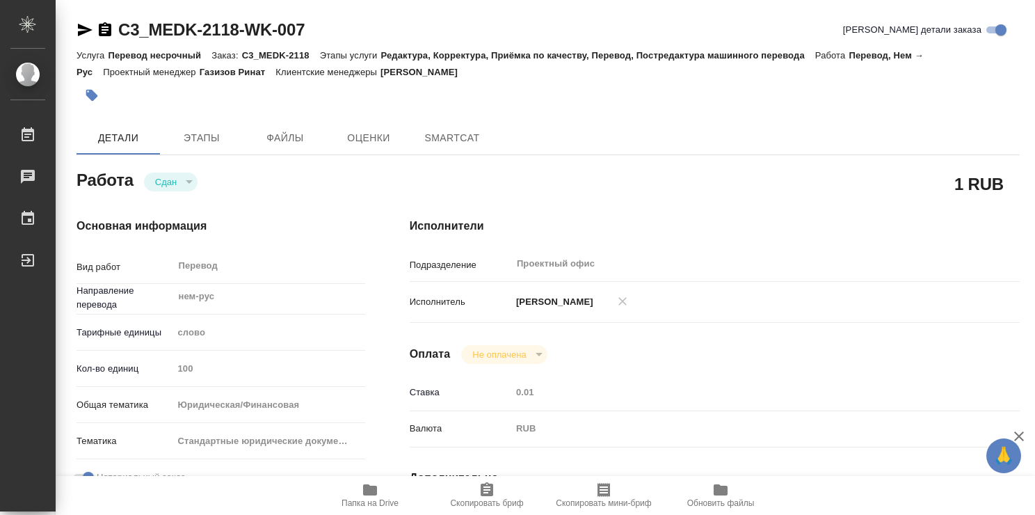
type textarea "x"
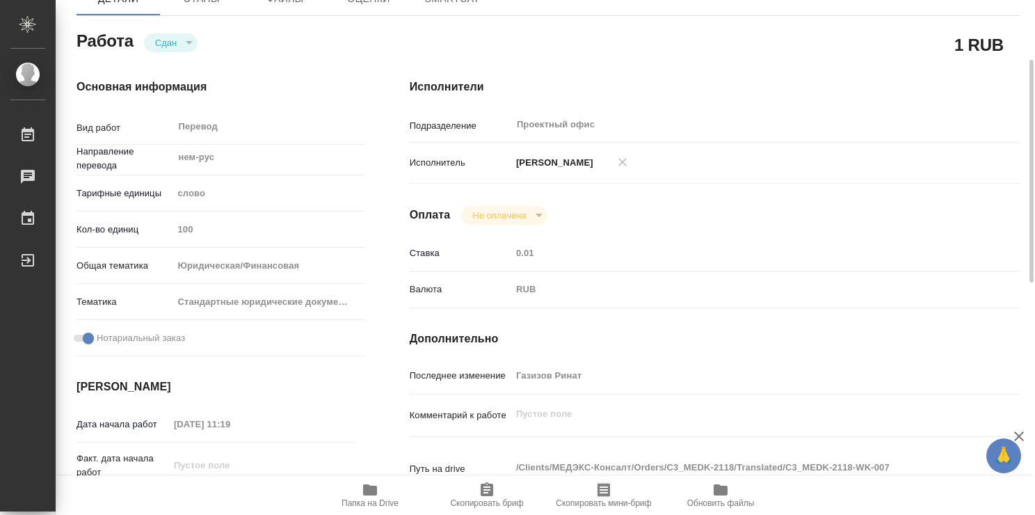
type textarea "x"
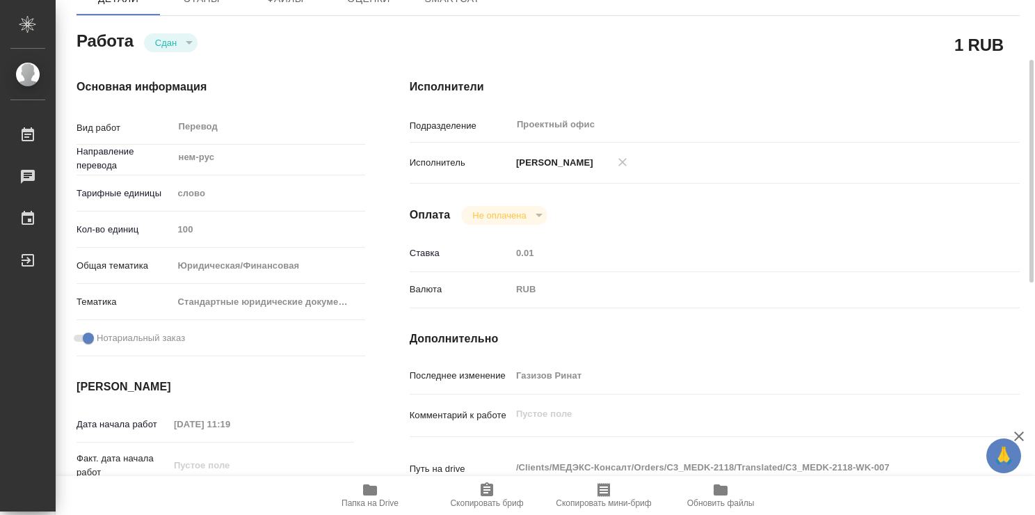
scroll to position [278, 0]
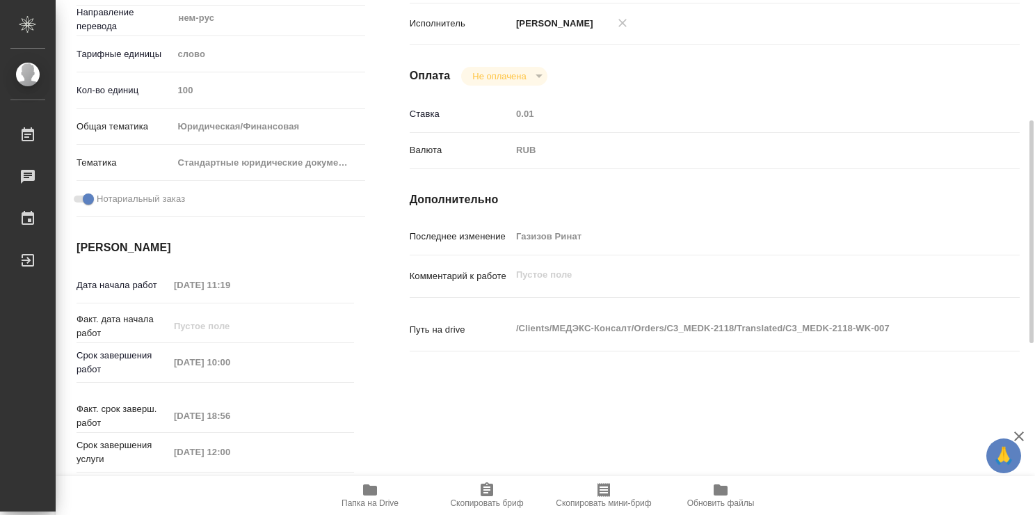
type textarea "x"
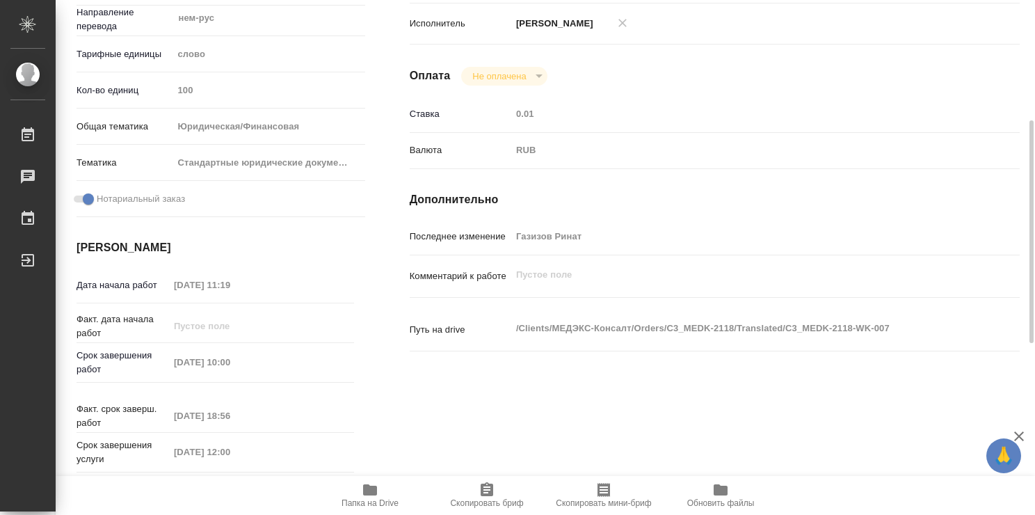
type textarea "x"
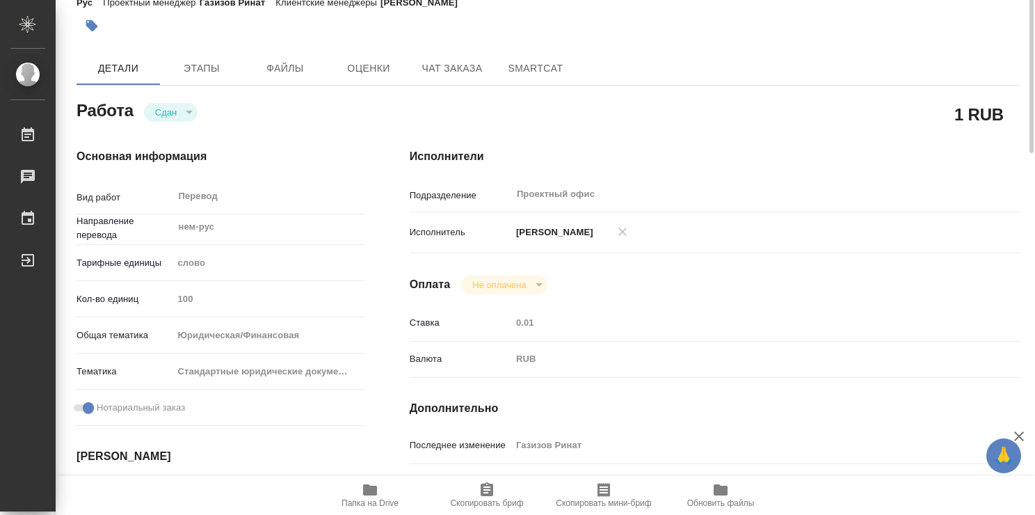
scroll to position [0, 0]
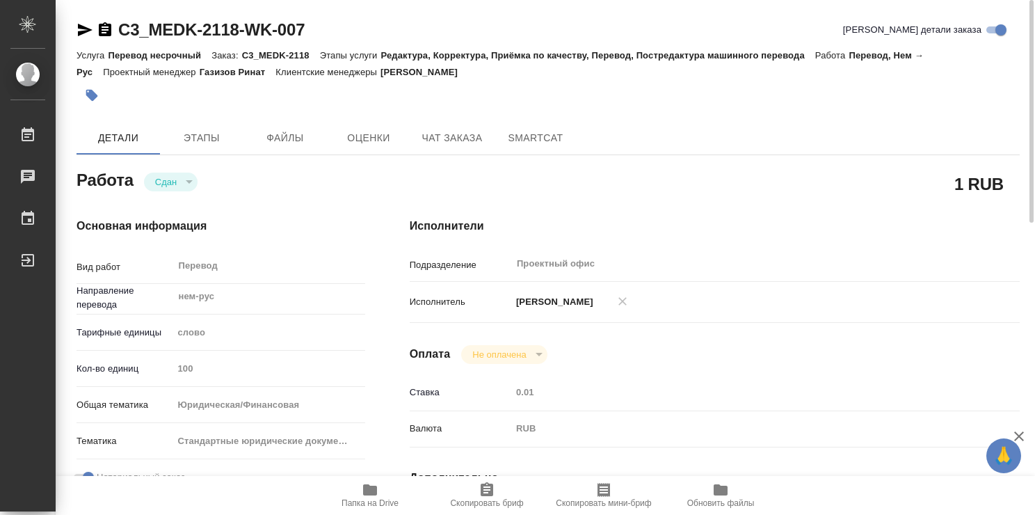
click at [380, 489] on span "Папка на Drive" at bounding box center [370, 494] width 100 height 26
type textarea "x"
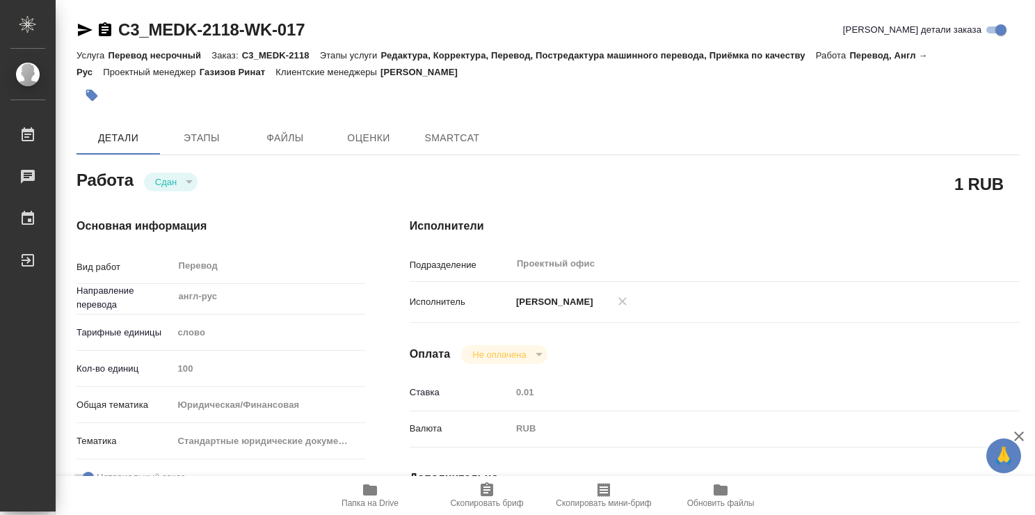
type textarea "x"
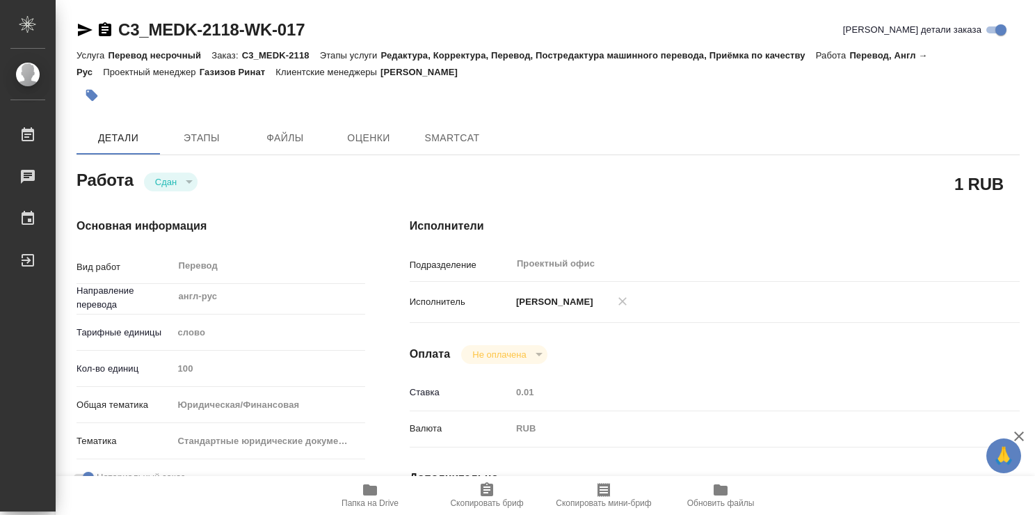
type textarea "x"
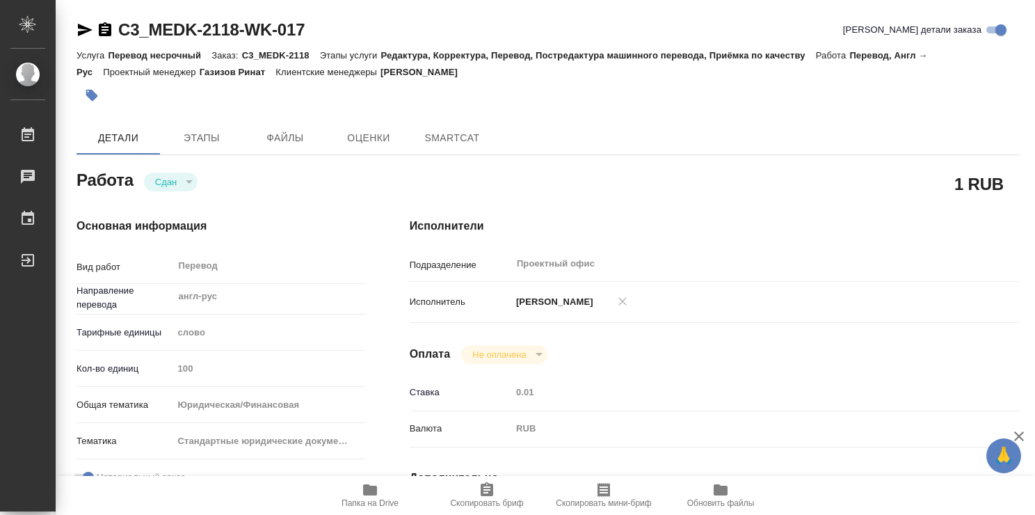
type textarea "x"
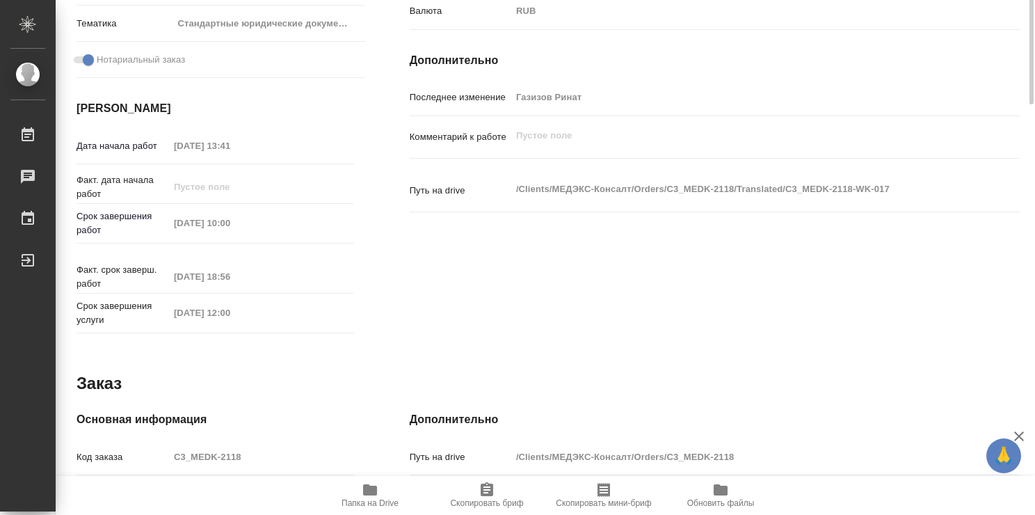
type textarea "x"
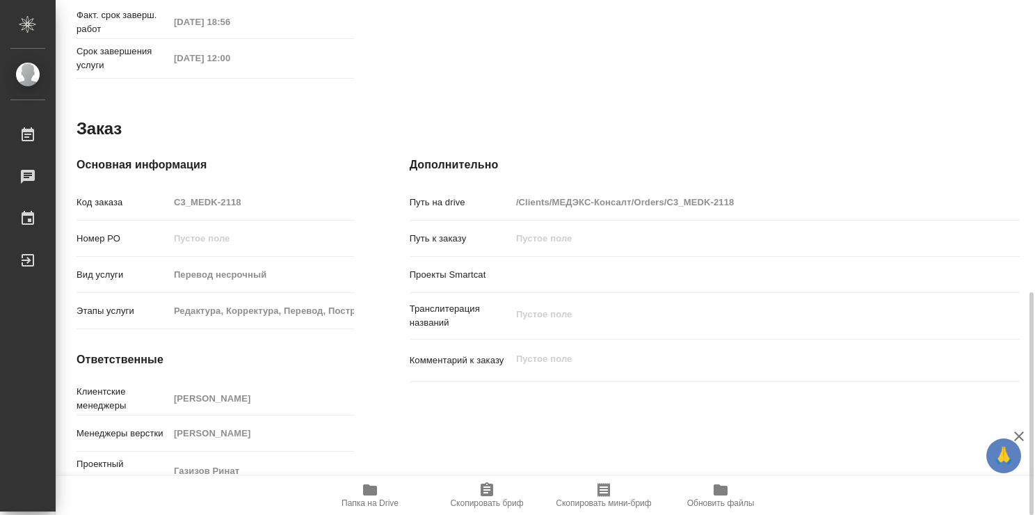
type textarea "x"
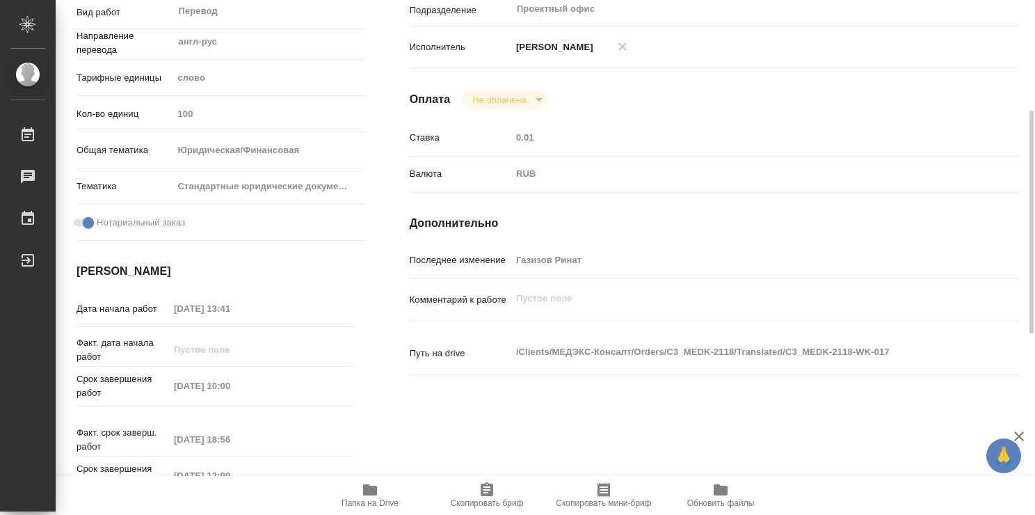
scroll to position [0, 0]
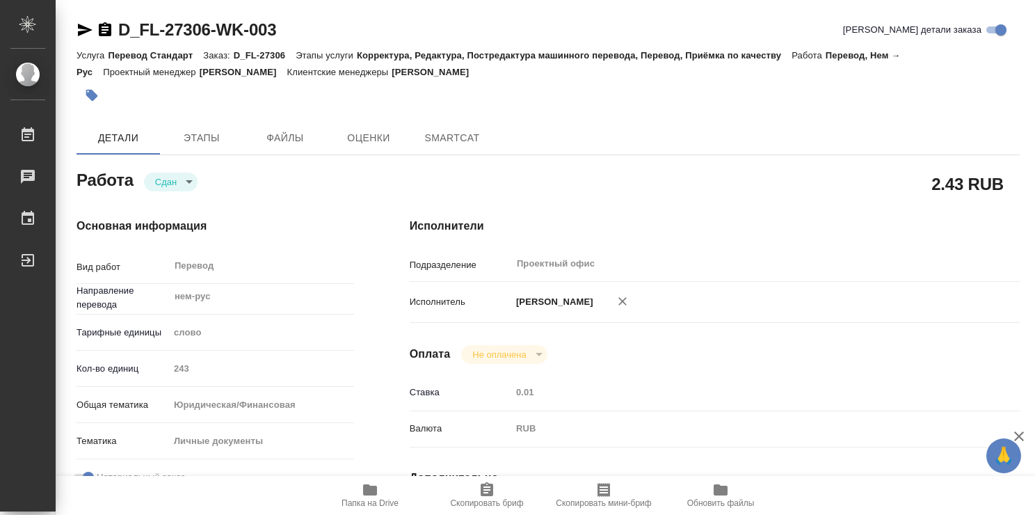
type textarea "x"
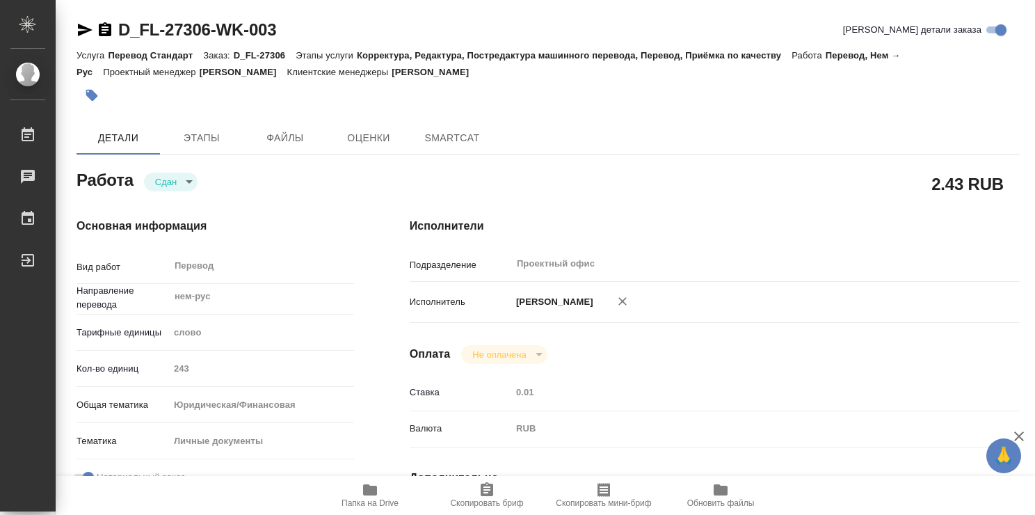
type textarea "x"
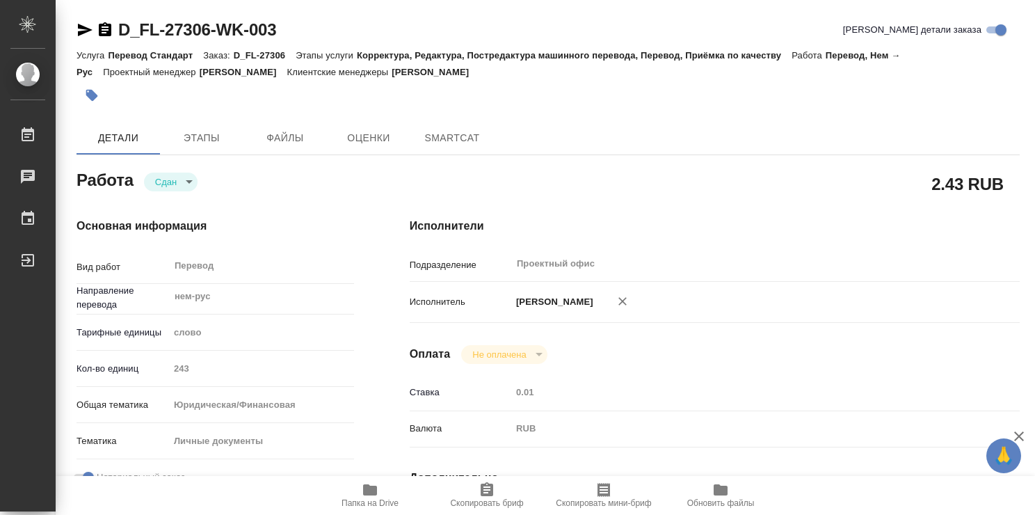
type textarea "x"
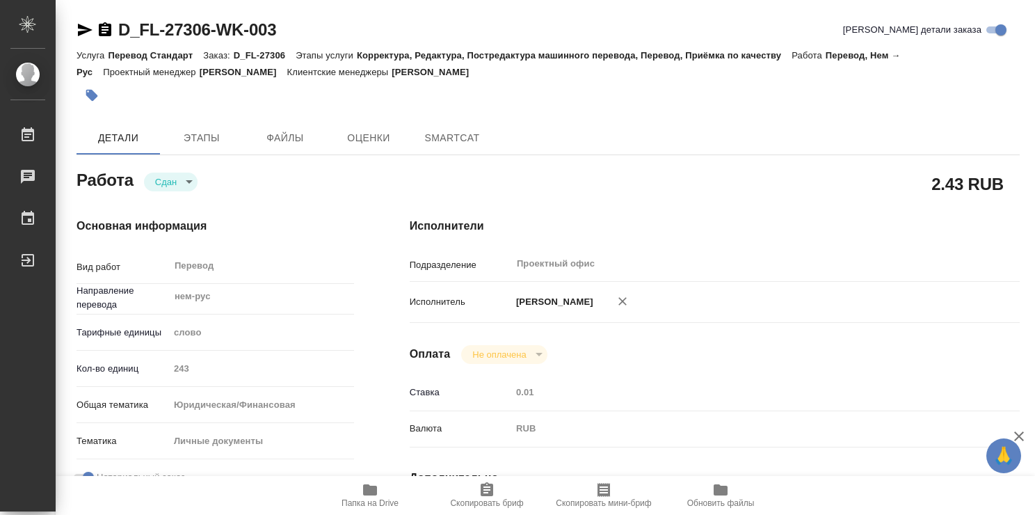
type textarea "x"
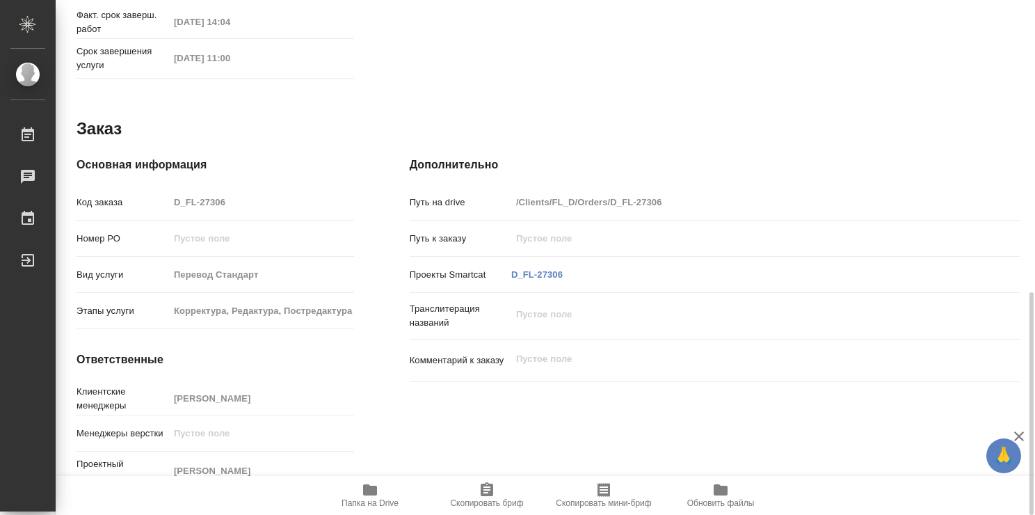
type textarea "x"
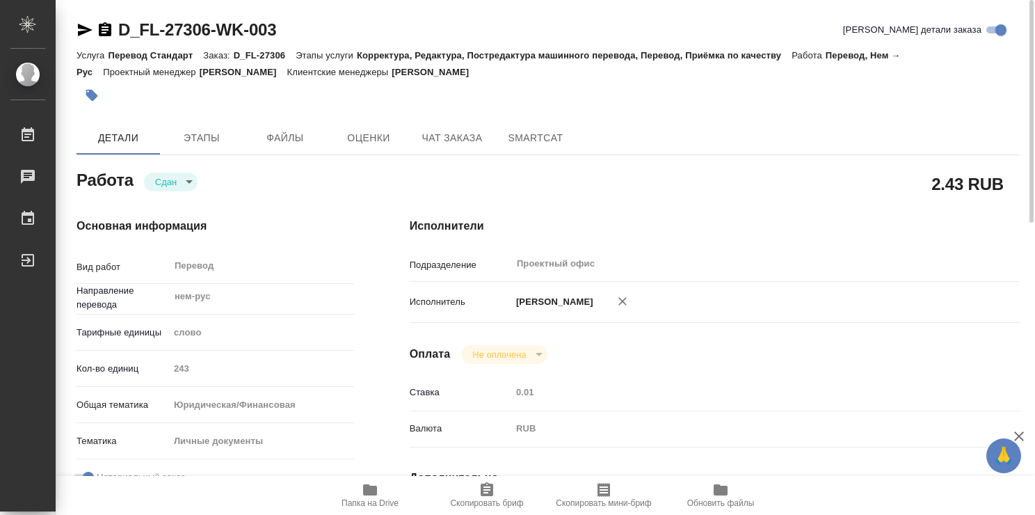
type textarea "x"
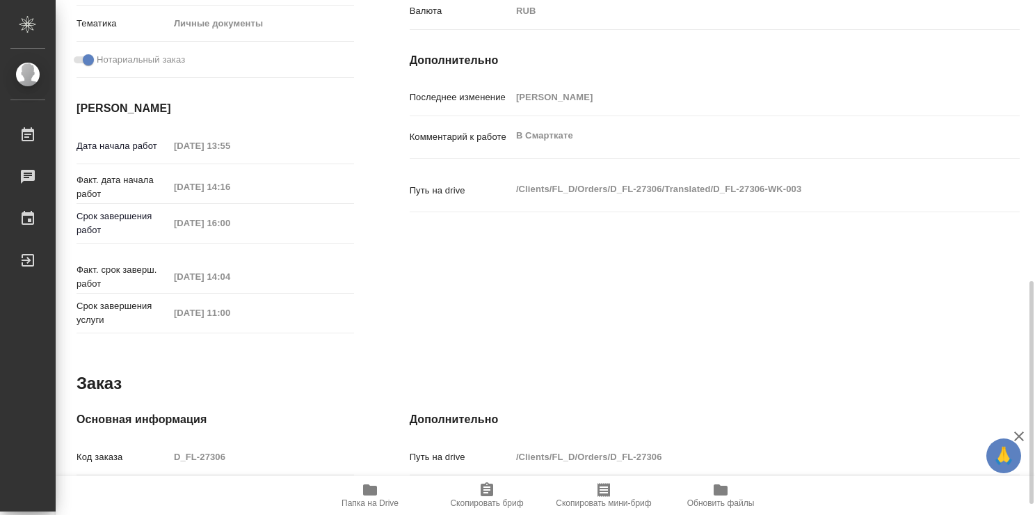
scroll to position [487, 0]
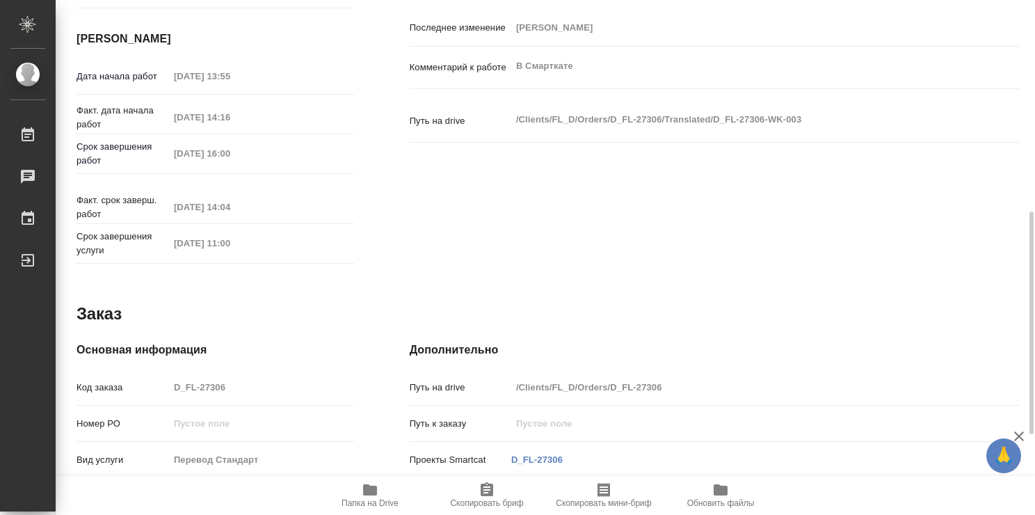
type textarea "x"
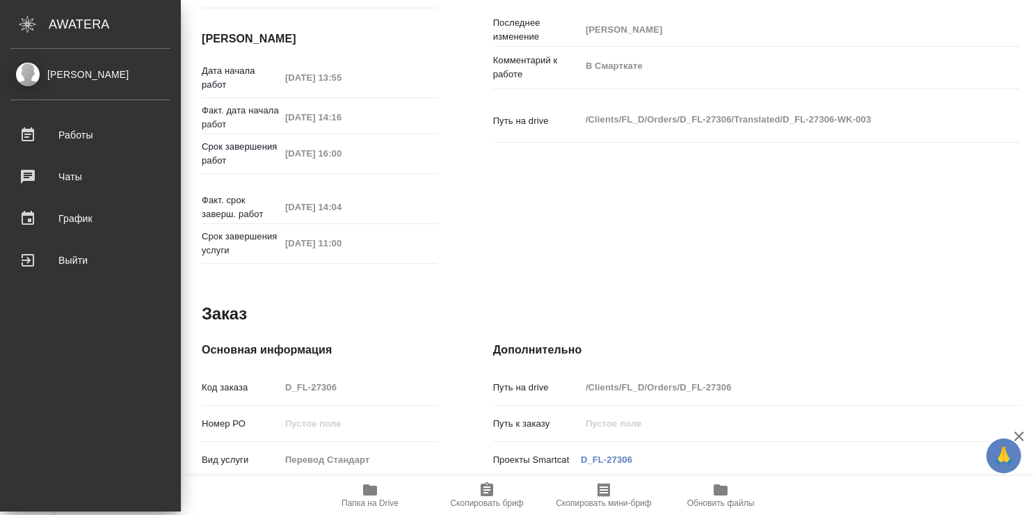
type textarea "x"
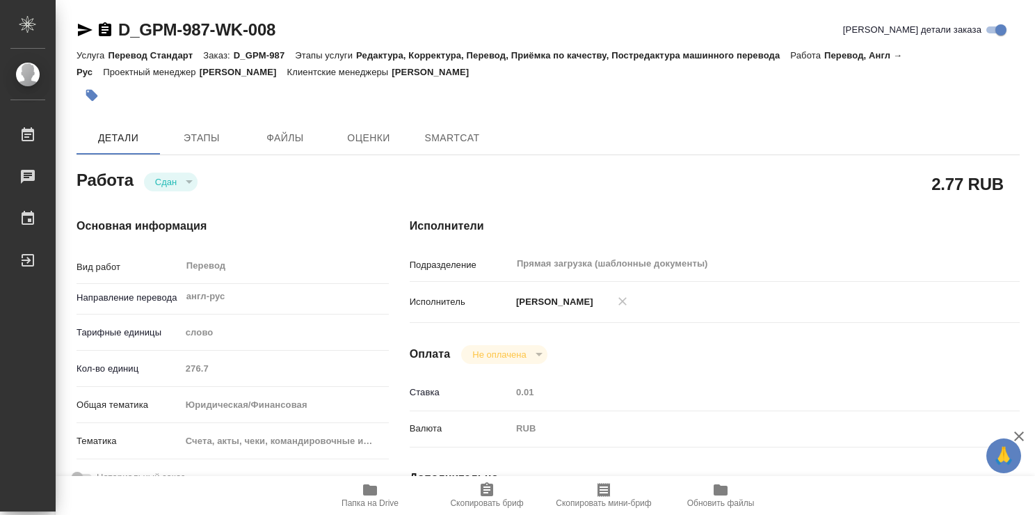
type textarea "x"
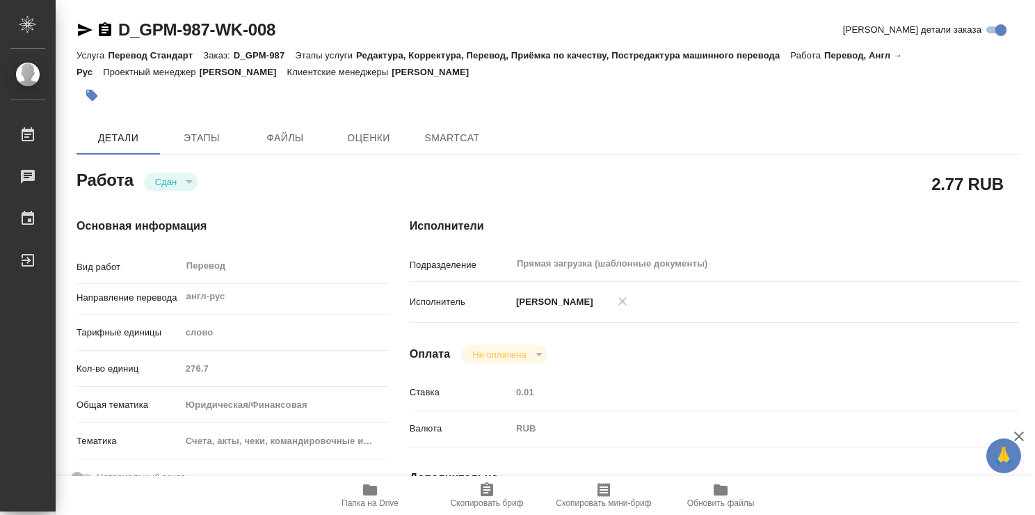
type textarea "x"
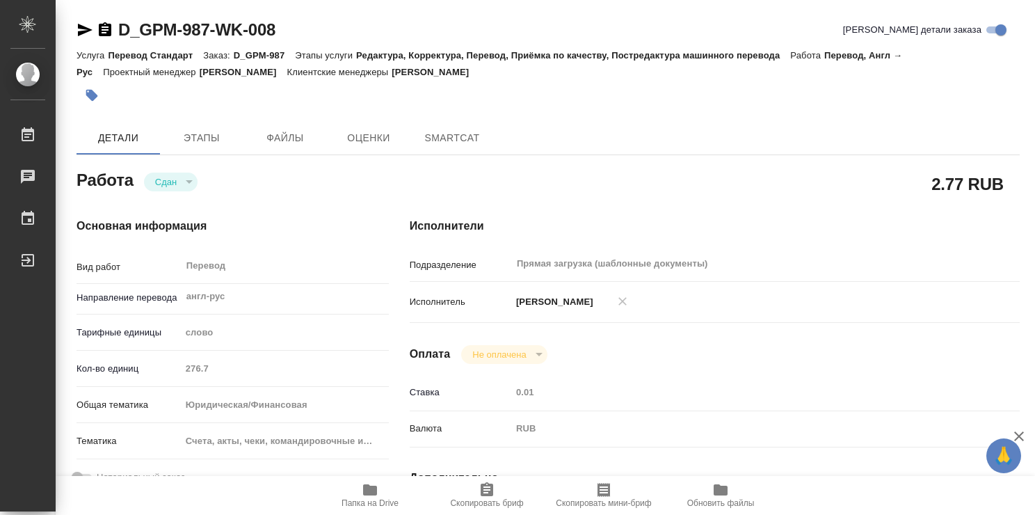
type textarea "x"
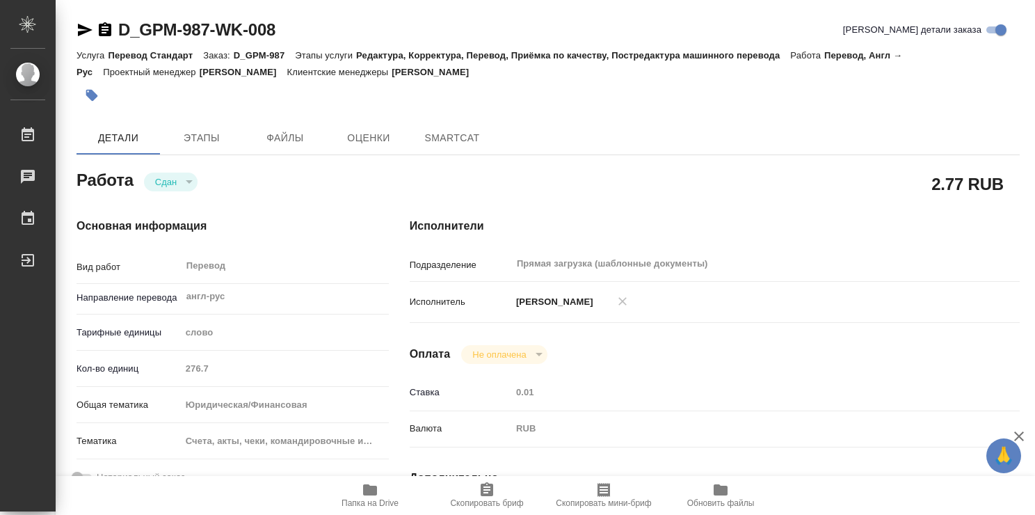
type textarea "x"
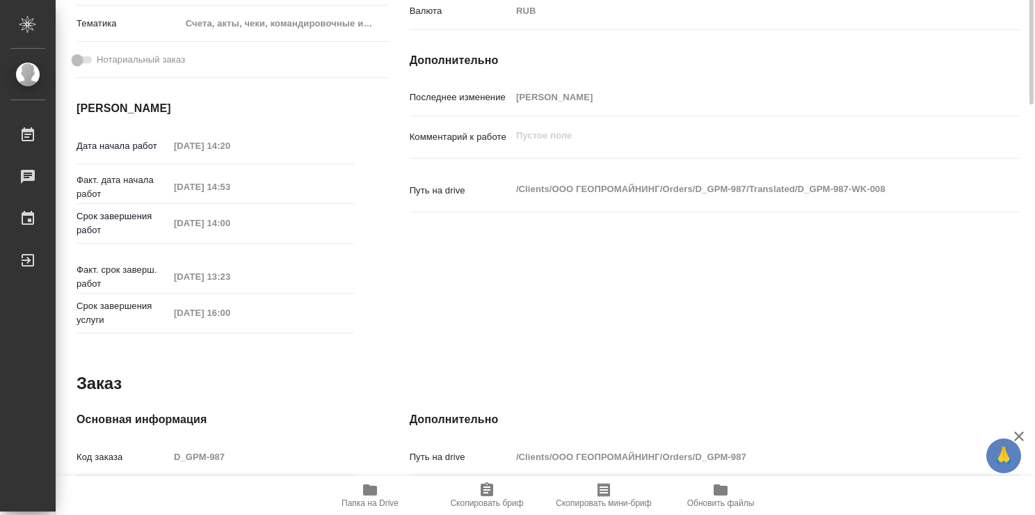
type textarea "x"
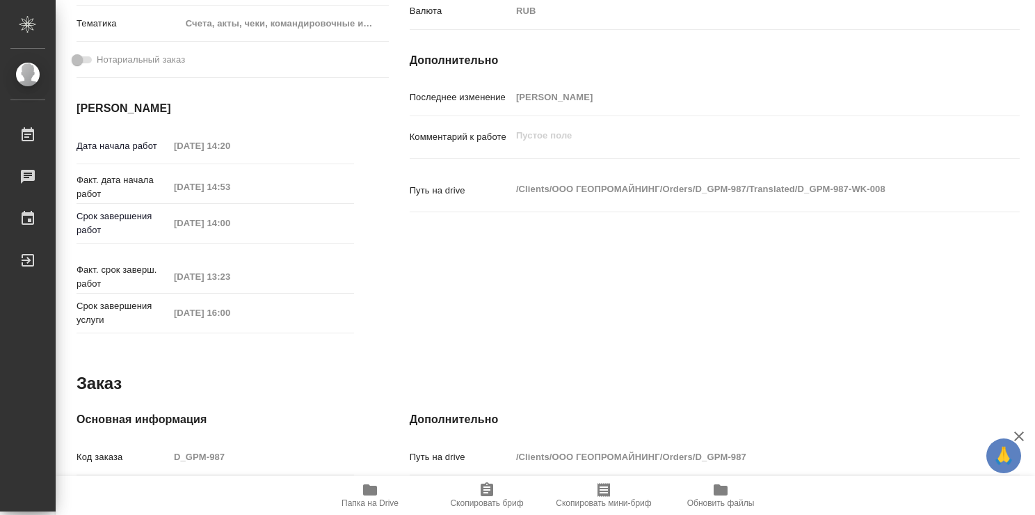
scroll to position [672, 0]
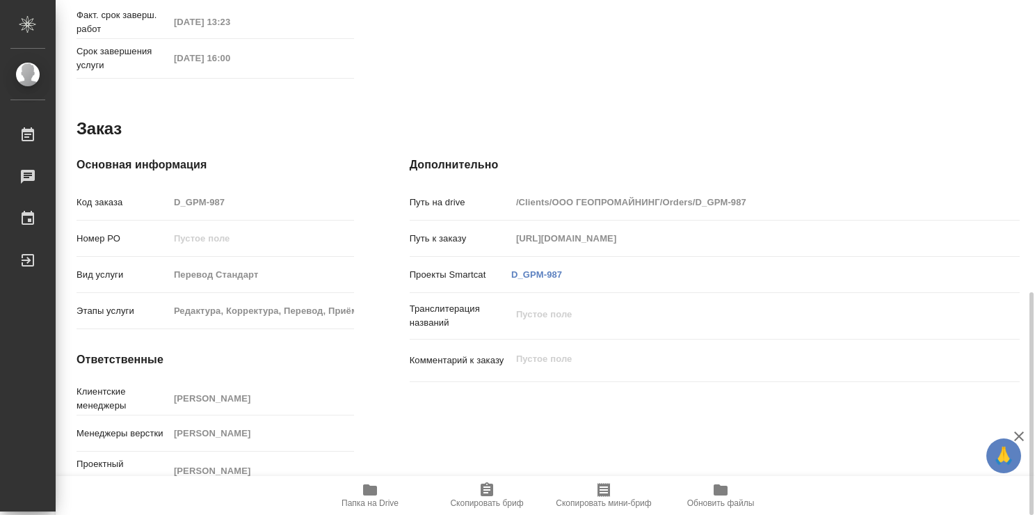
type textarea "x"
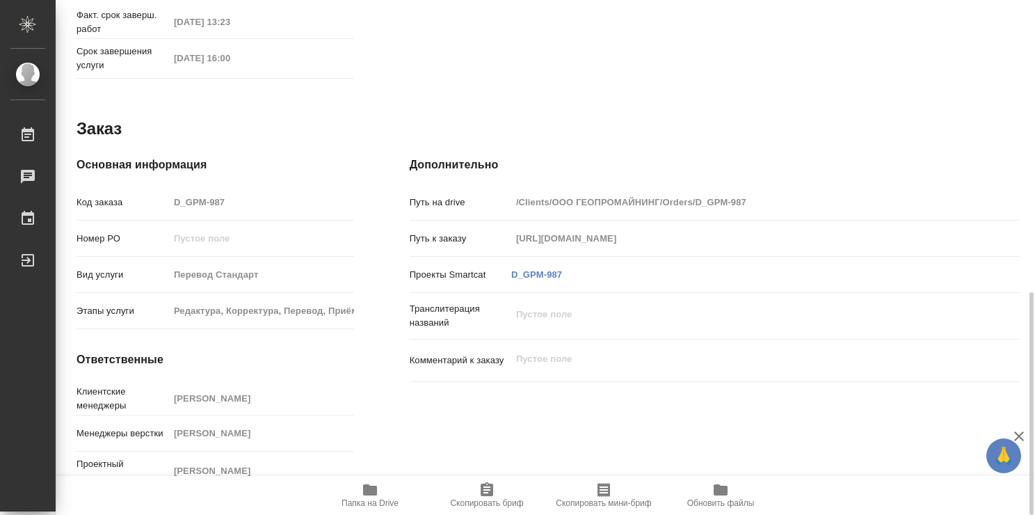
type textarea "x"
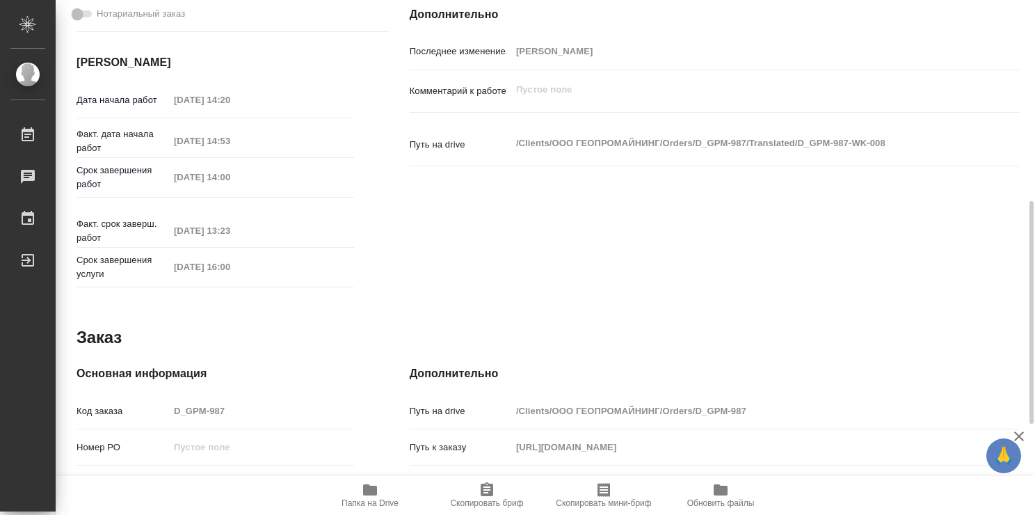
scroll to position [115, 0]
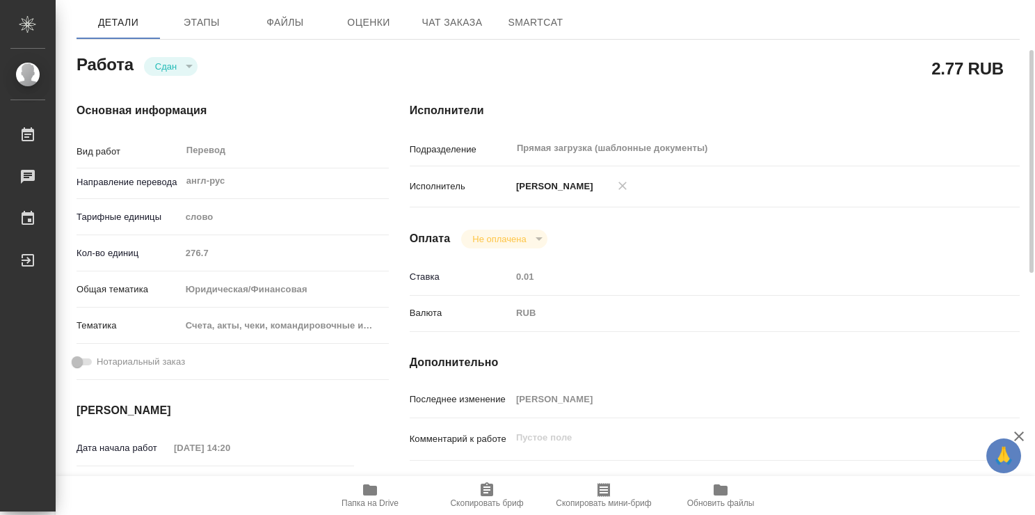
click at [186, 323] on div "Счета, акты, чеки, командировочные и таможенные документы" at bounding box center [285, 326] width 209 height 24
drag, startPoint x: 186, startPoint y: 323, endPoint x: 262, endPoint y: 325, distance: 75.8
click at [260, 328] on div "Счета, акты, чеки, командировочные и таможенные документы" at bounding box center [285, 326] width 209 height 24
drag, startPoint x: 360, startPoint y: 319, endPoint x: 293, endPoint y: 325, distance: 67.1
click at [293, 325] on div "Счета, акты, чеки, командировочные и таможенные документы" at bounding box center [285, 326] width 209 height 24
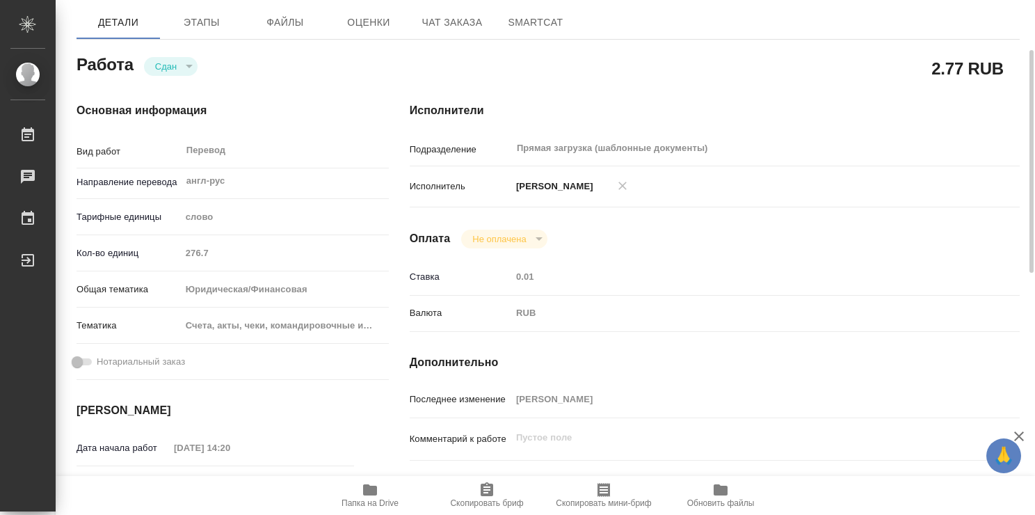
click at [293, 323] on div "Счета, акты, чеки, командировочные и таможенные документы" at bounding box center [285, 326] width 209 height 24
click at [111, 325] on p "Тематика" at bounding box center [128, 325] width 104 height 14
click at [110, 325] on p "Тематика" at bounding box center [128, 325] width 104 height 14
click at [184, 324] on div "Счета, акты, чеки, командировочные и таможенные документы" at bounding box center [285, 326] width 209 height 24
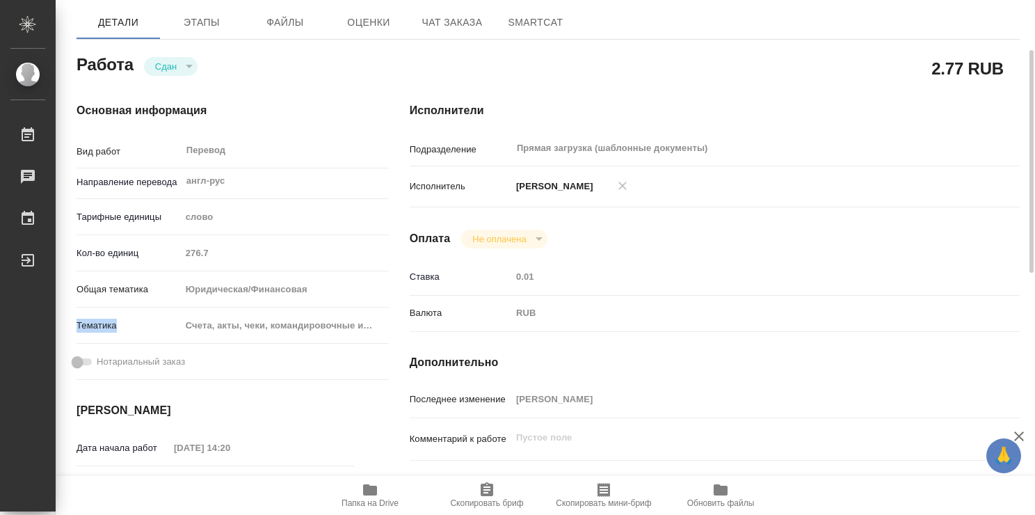
click at [344, 291] on div "Юридическая/Финансовая" at bounding box center [285, 289] width 209 height 24
click at [348, 278] on div "Юридическая/Финансовая" at bounding box center [285, 289] width 209 height 24
click at [325, 221] on div "слово" at bounding box center [285, 217] width 209 height 24
click at [259, 88] on div "Основная информация Вид работ Перевод x ​ Направление перевода англ-рус ​ Тариф…" at bounding box center [215, 371] width 333 height 594
click at [209, 28] on span "Этапы" at bounding box center [201, 22] width 67 height 17
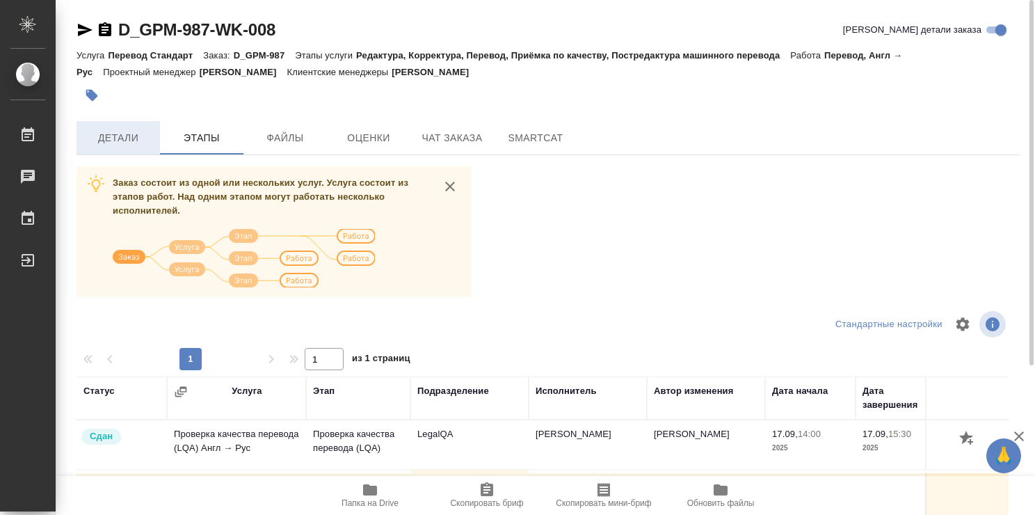
click at [113, 133] on span "Детали" at bounding box center [118, 137] width 67 height 17
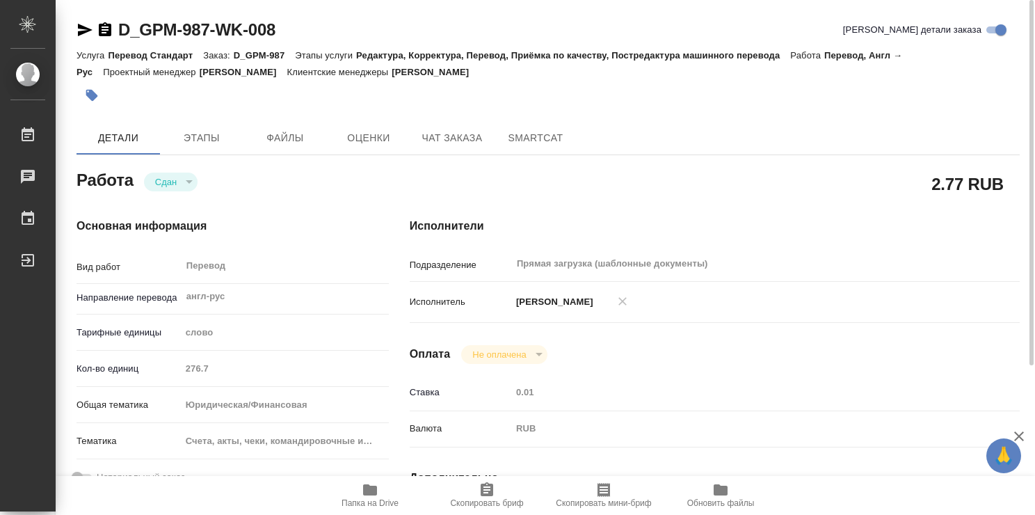
type textarea "x"
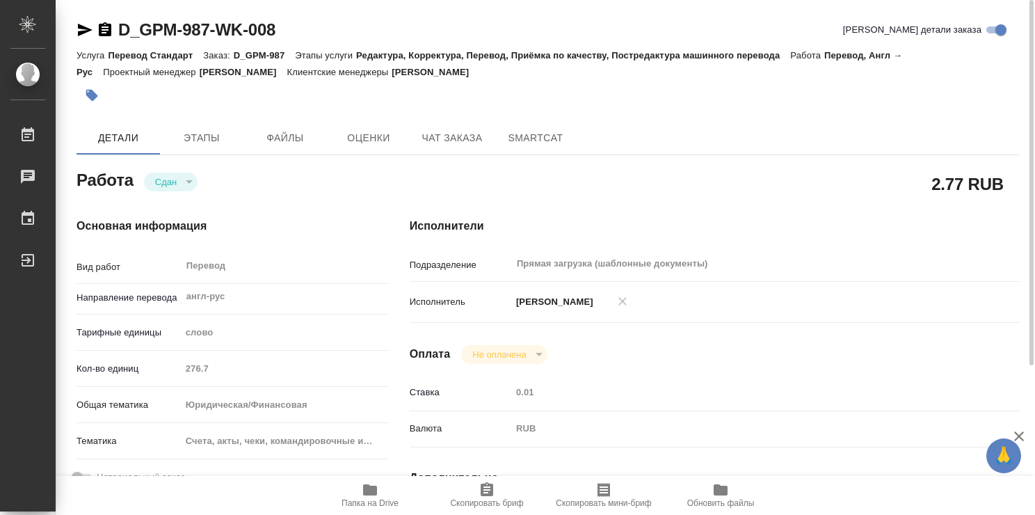
type textarea "x"
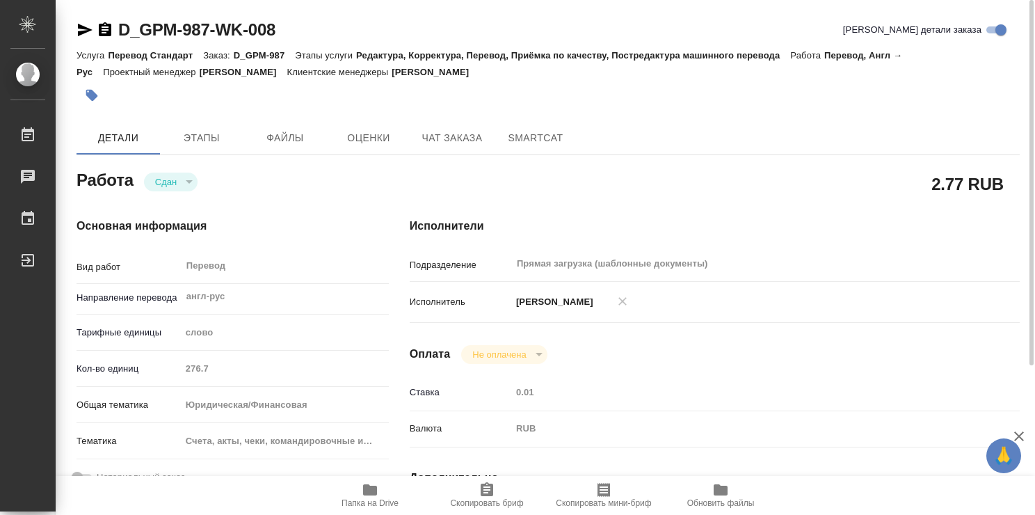
type textarea "x"
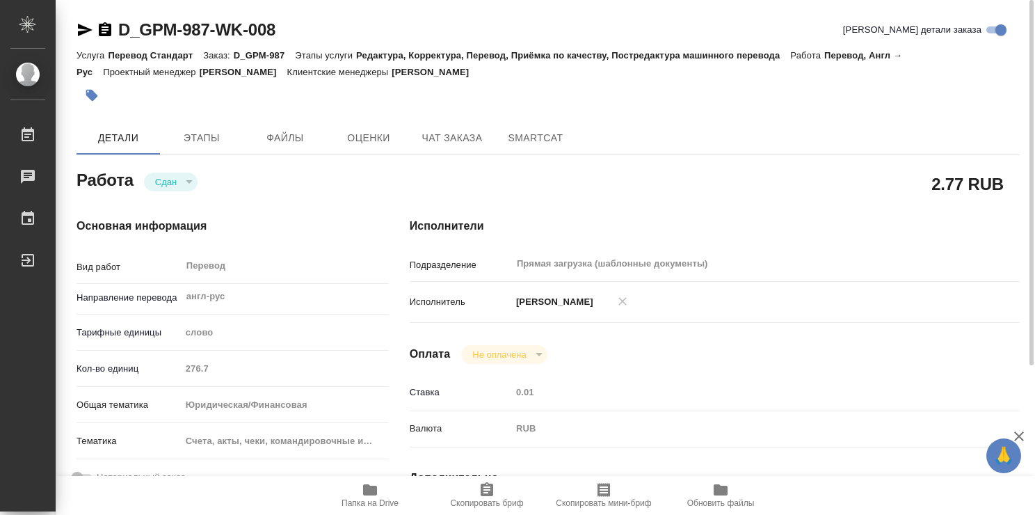
scroll to position [209, 0]
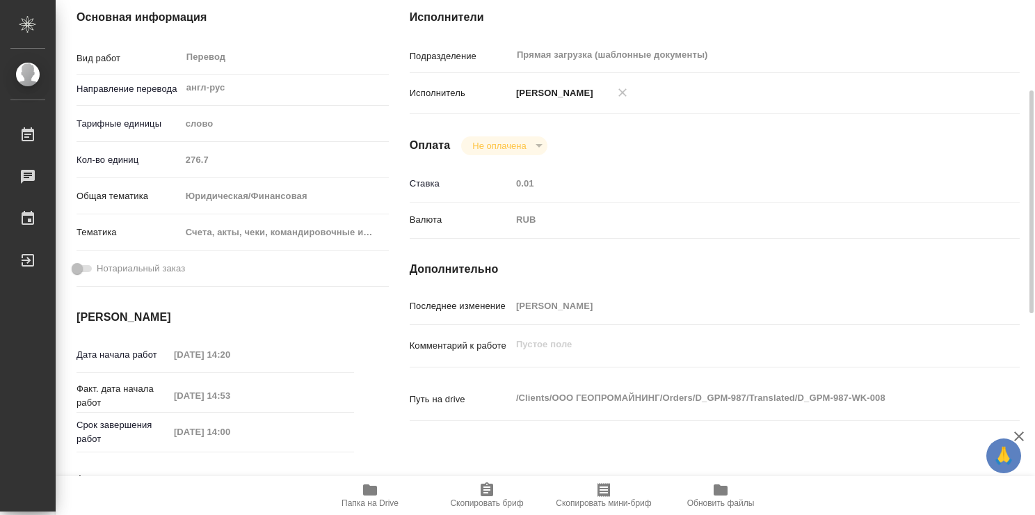
type textarea "x"
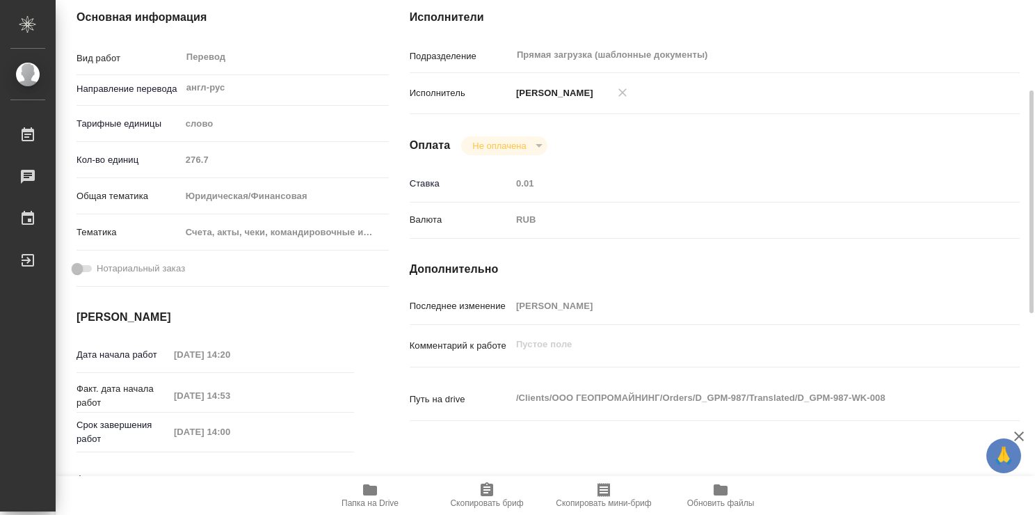
click at [363, 232] on div "Счета, акты, чеки, командировочные и таможенные документы" at bounding box center [285, 232] width 209 height 24
drag, startPoint x: 329, startPoint y: 231, endPoint x: 381, endPoint y: 229, distance: 52.2
click at [381, 229] on div "Счета, акты, чеки, командировочные и таможенные документы" at bounding box center [285, 232] width 209 height 24
click at [370, 232] on div "Счета, акты, чеки, командировочные и таможенные документы" at bounding box center [285, 232] width 209 height 24
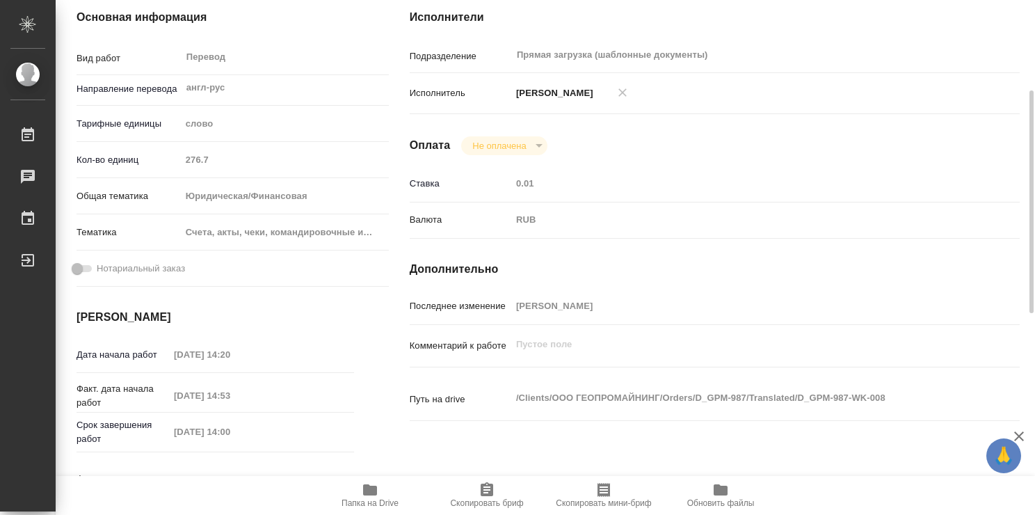
click at [370, 232] on div "Счета, акты, чеки, командировочные и таможенные документы" at bounding box center [285, 232] width 209 height 24
drag, startPoint x: 366, startPoint y: 233, endPoint x: 286, endPoint y: 225, distance: 80.3
click at [286, 225] on div "Счета, акты, чеки, командировочные и таможенные документы" at bounding box center [285, 232] width 209 height 24
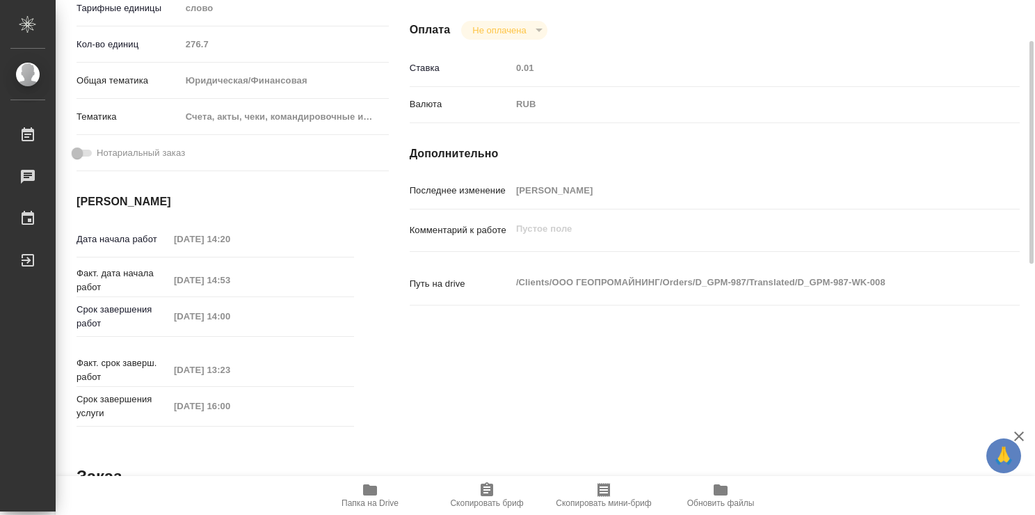
scroll to position [255, 0]
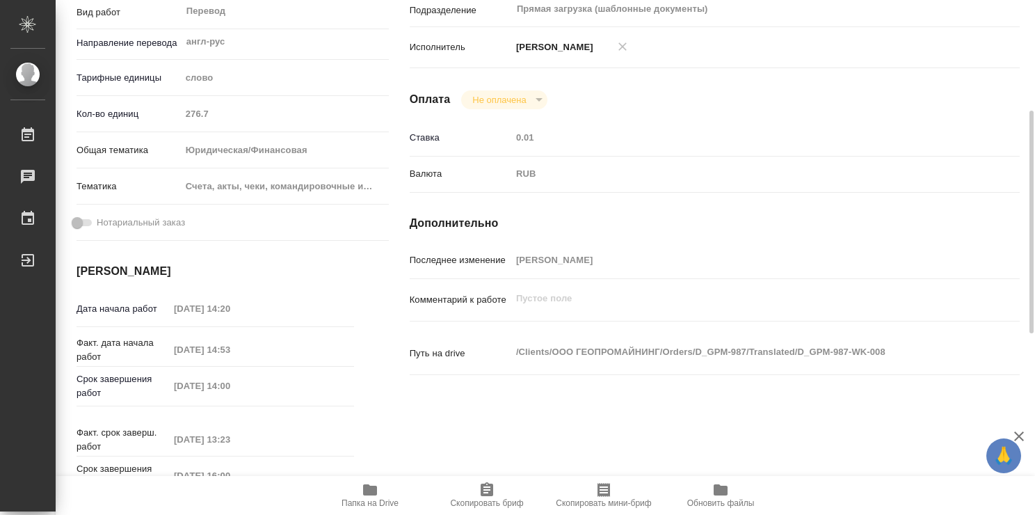
drag, startPoint x: 186, startPoint y: 183, endPoint x: 352, endPoint y: 179, distance: 165.6
click at [352, 179] on div "Счета, акты, чеки, командировочные и таможенные документы" at bounding box center [285, 187] width 209 height 24
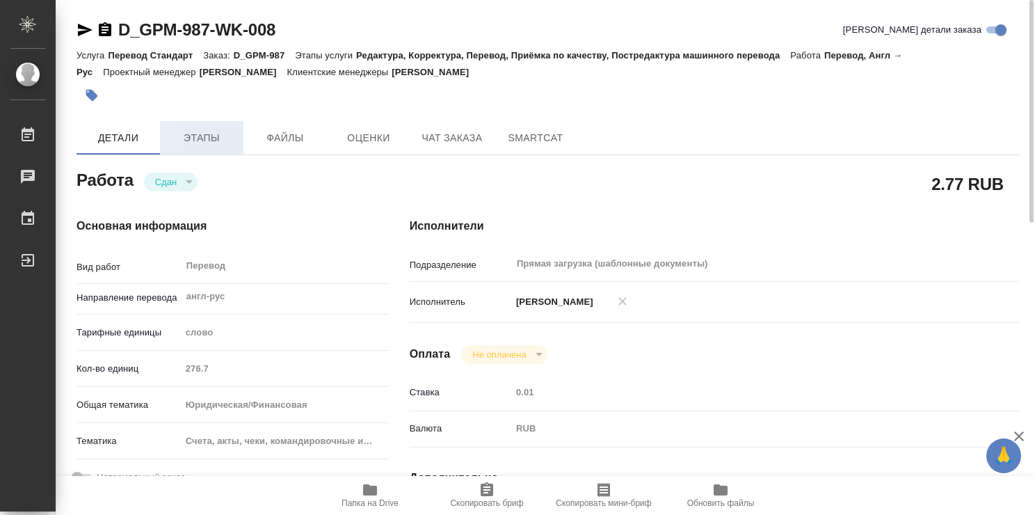
click at [208, 134] on span "Этапы" at bounding box center [201, 137] width 67 height 17
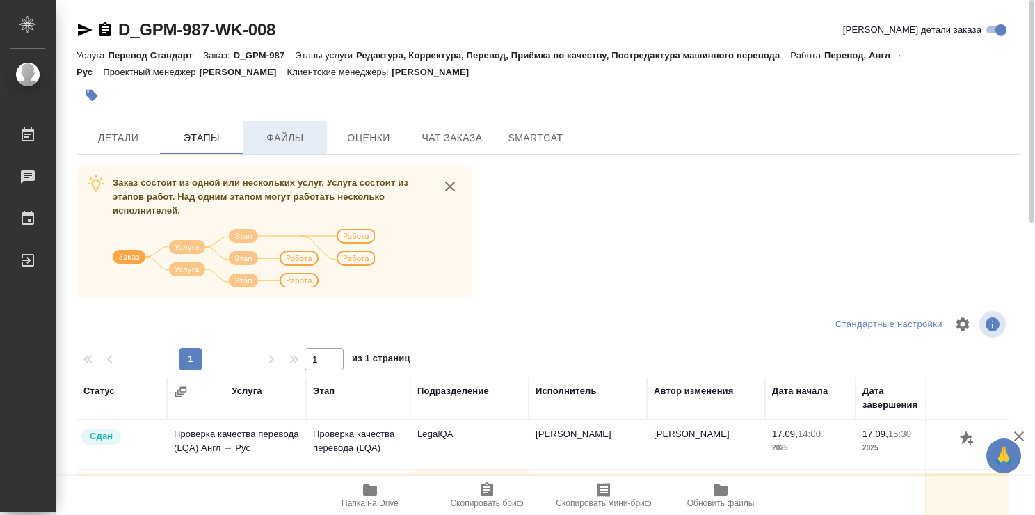
click at [292, 135] on span "Файлы" at bounding box center [285, 137] width 67 height 17
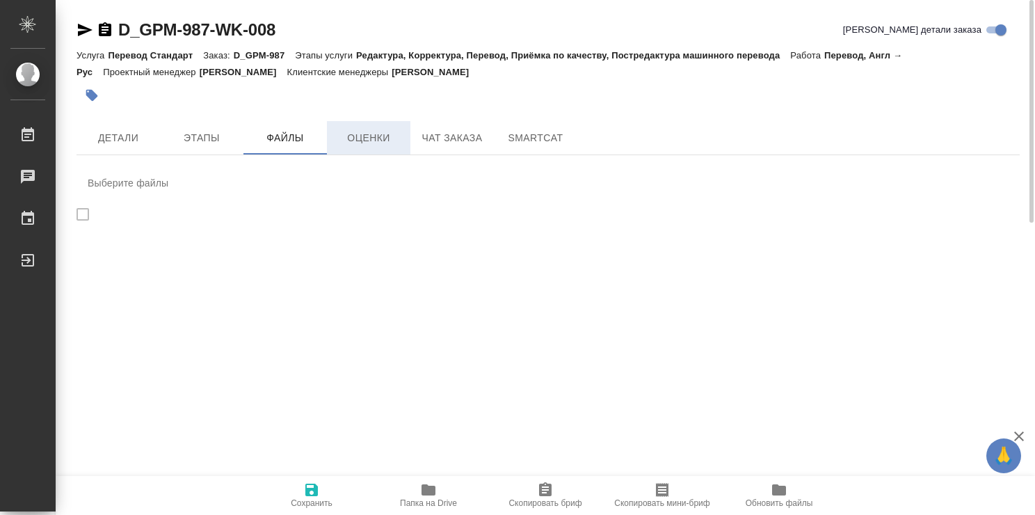
click at [351, 135] on span "Оценки" at bounding box center [368, 137] width 67 height 17
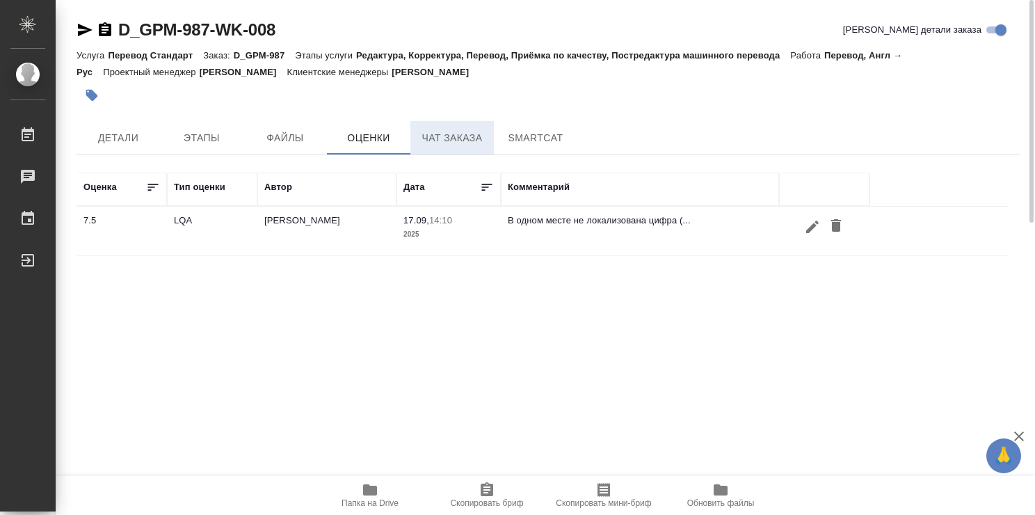
click at [453, 135] on span "Чат заказа" at bounding box center [452, 137] width 67 height 17
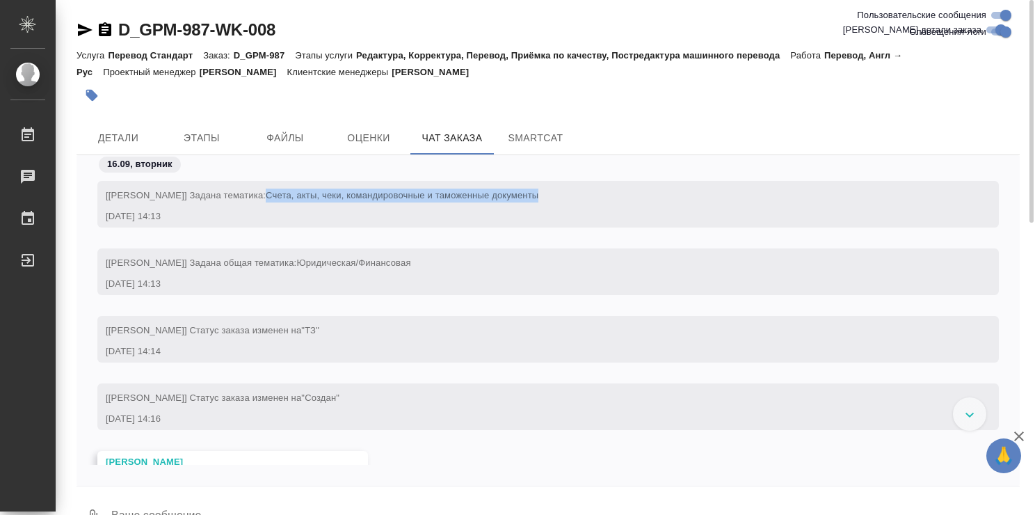
drag, startPoint x: 268, startPoint y: 194, endPoint x: 544, endPoint y: 187, distance: 276.9
click at [544, 187] on div "[Давыдова Елена] Задана тематика: Счета, акты, чеки, командировочные и таможенн…" at bounding box center [528, 193] width 844 height 17
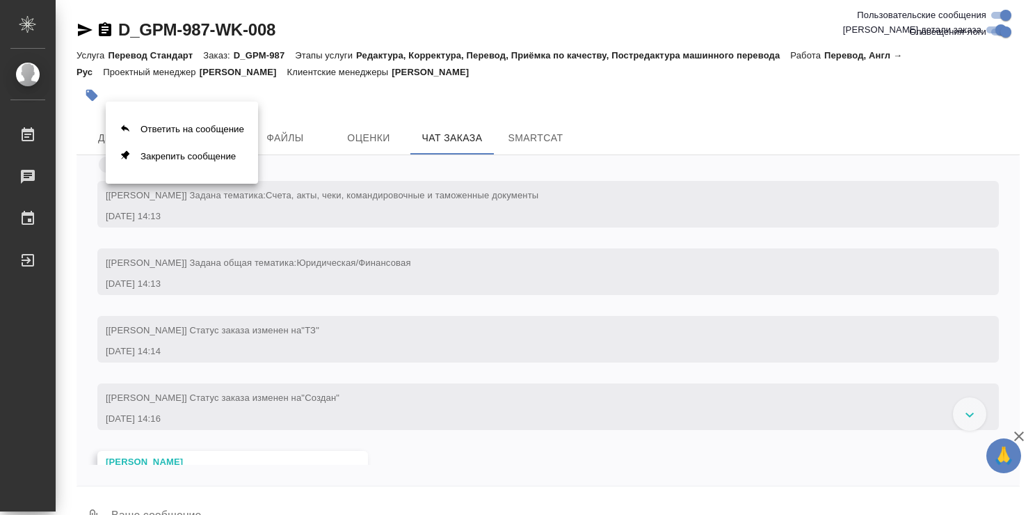
click at [462, 194] on div at bounding box center [517, 257] width 1035 height 515
click at [462, 194] on span "Счета, акты, чеки, командировочные и таможенные документы" at bounding box center [402, 195] width 273 height 10
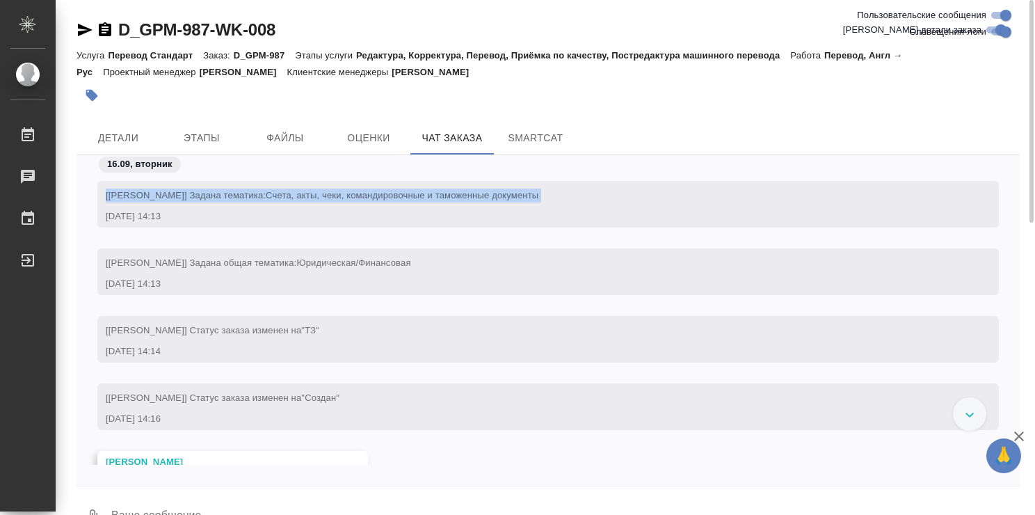
click at [462, 194] on span "Счета, акты, чеки, командировочные и таможенные документы" at bounding box center [402, 195] width 273 height 10
drag, startPoint x: 540, startPoint y: 197, endPoint x: 269, endPoint y: 189, distance: 270.6
click at [269, 190] on span "Счета, акты, чеки, командировочные и таможенные документы" at bounding box center [402, 195] width 273 height 10
copy span "Счета, акты, чеки, командировочные и таможенные документы"
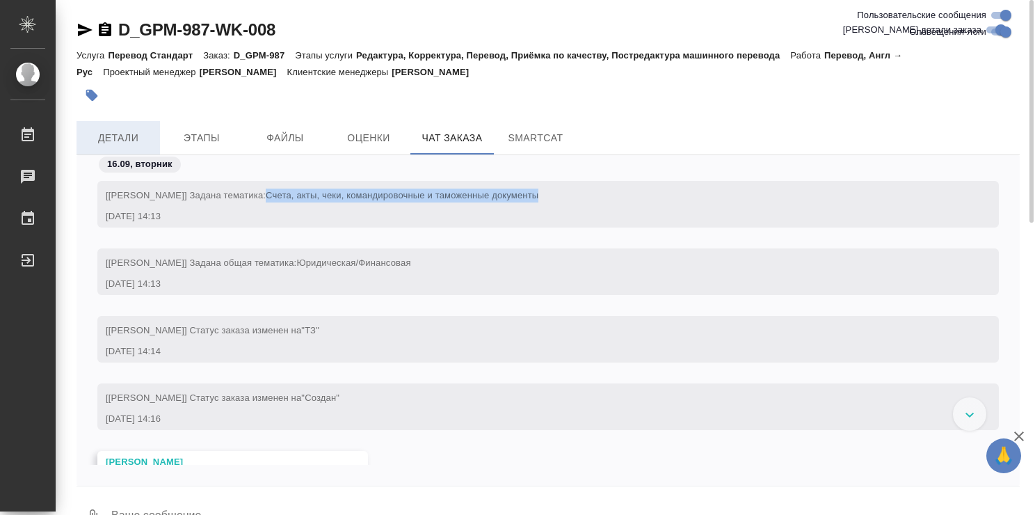
click at [111, 131] on span "Детали" at bounding box center [118, 137] width 67 height 17
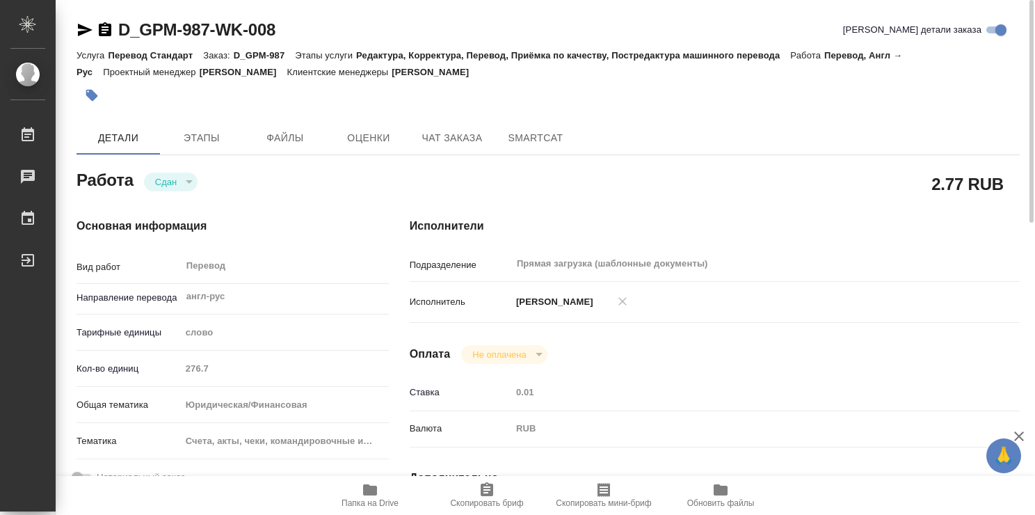
type textarea "x"
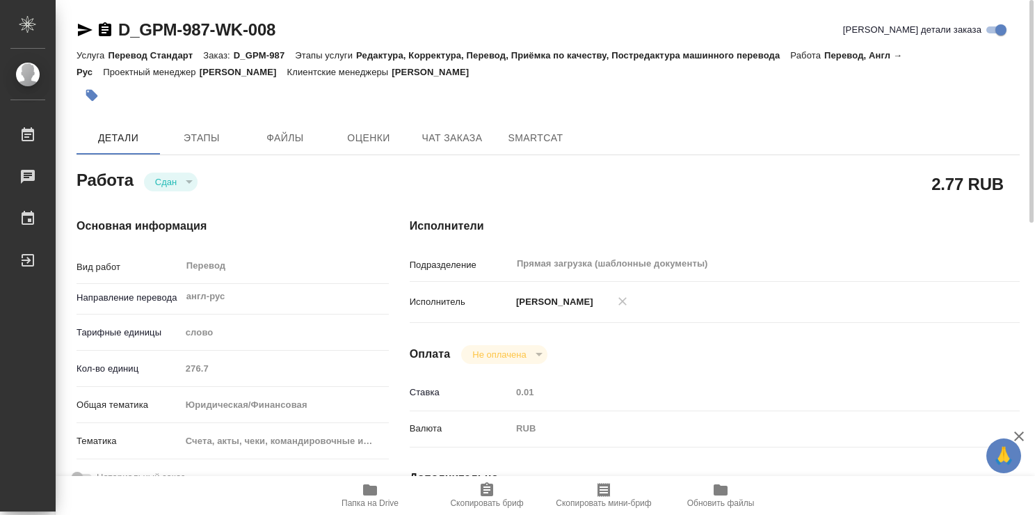
type textarea "x"
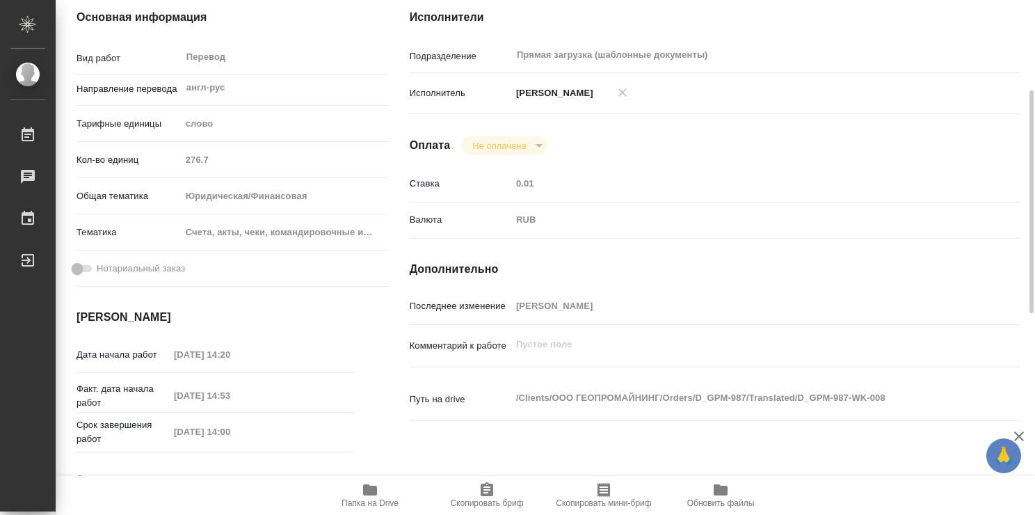
type textarea "x"
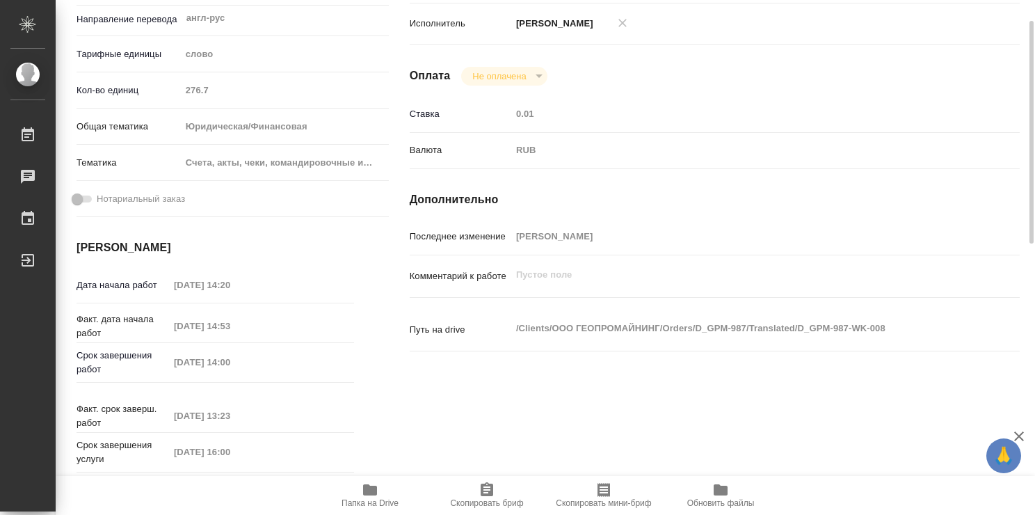
scroll to position [139, 0]
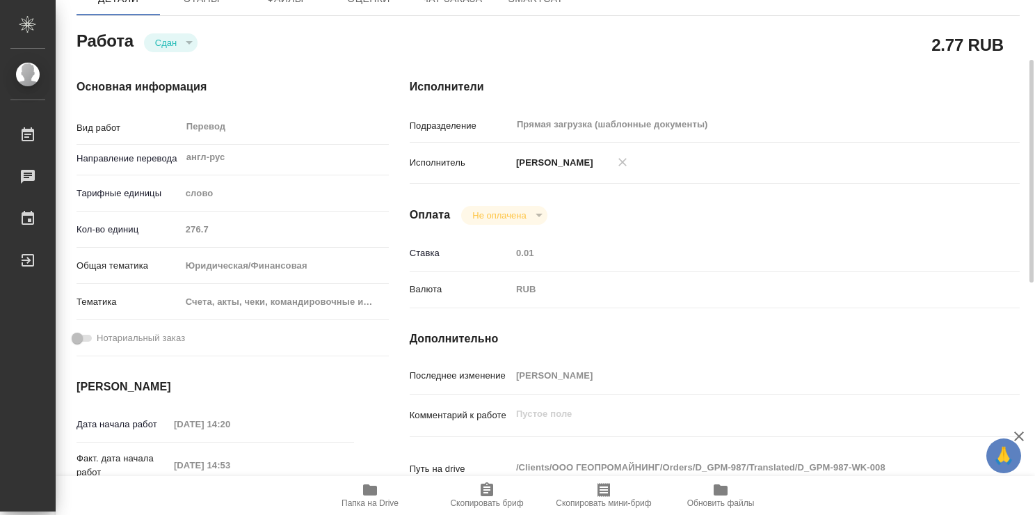
click at [370, 496] on icon "button" at bounding box center [370, 489] width 17 height 17
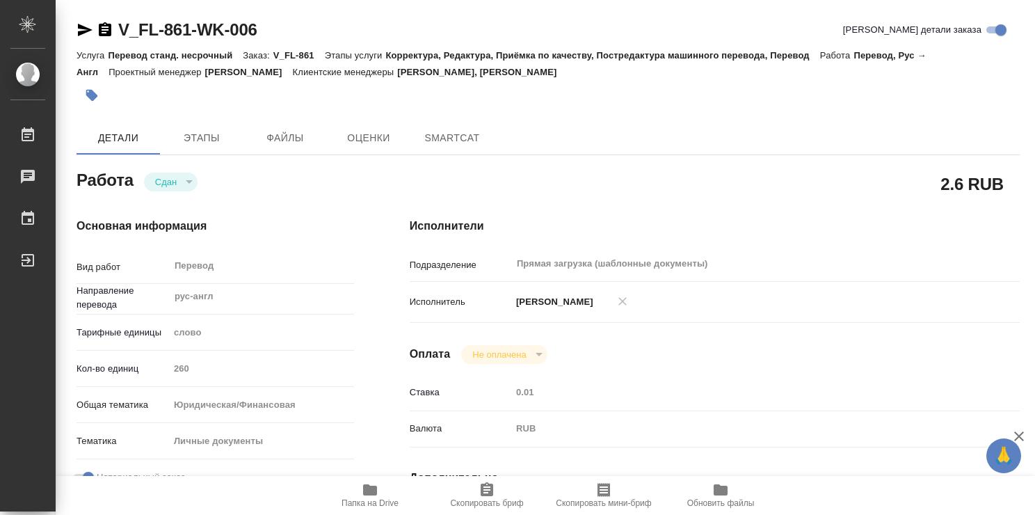
type textarea "x"
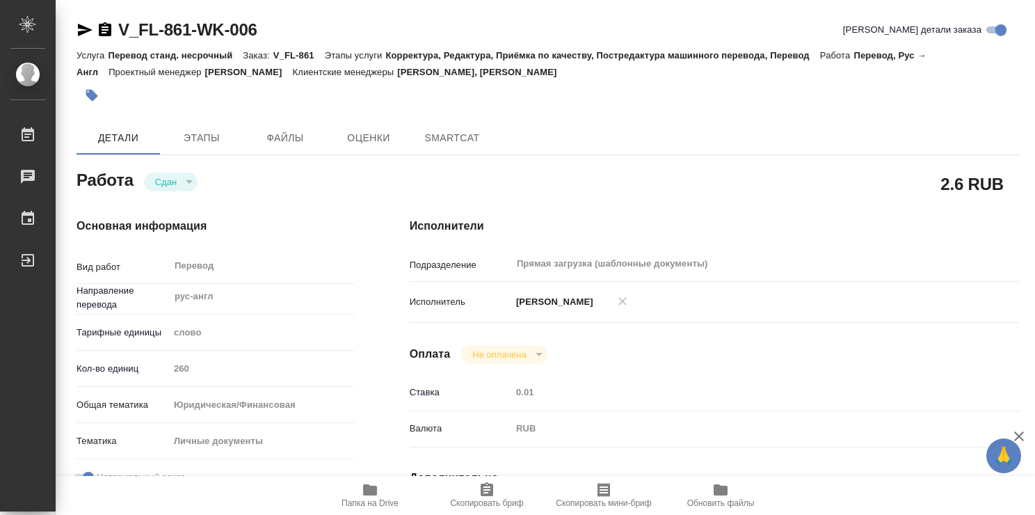
type textarea "x"
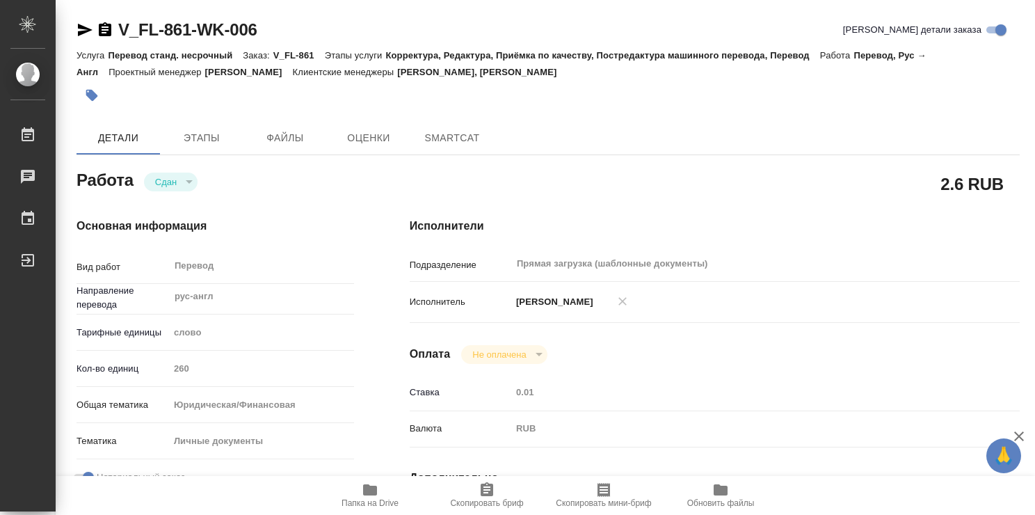
type textarea "x"
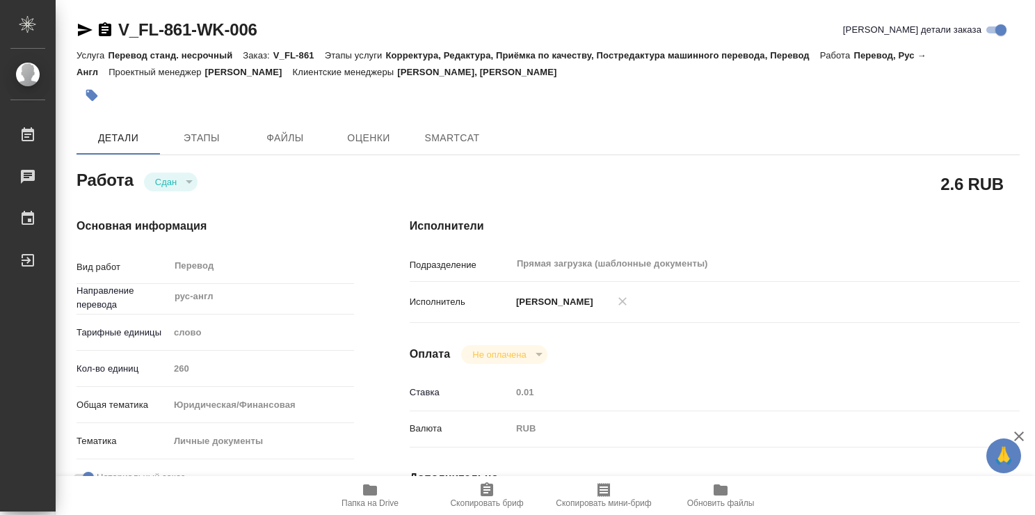
type textarea "x"
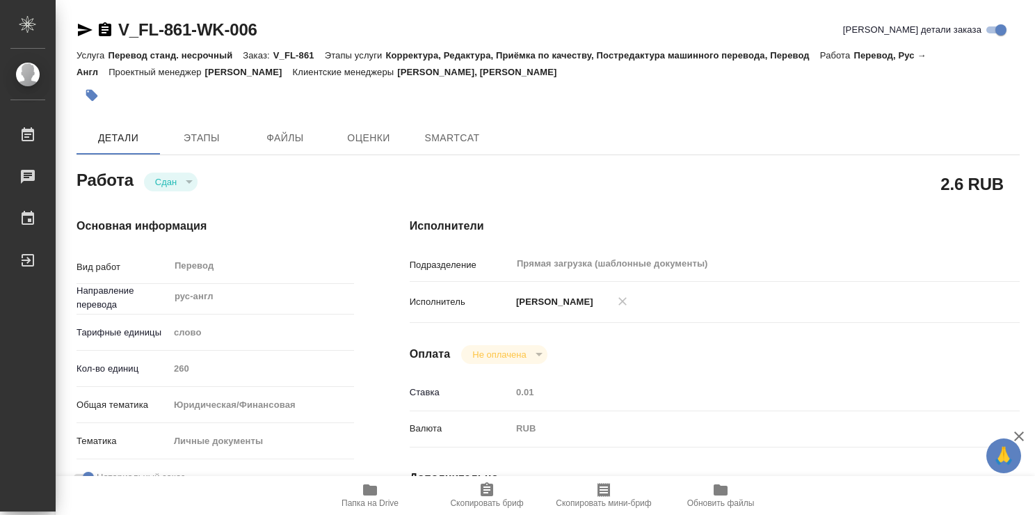
type textarea "x"
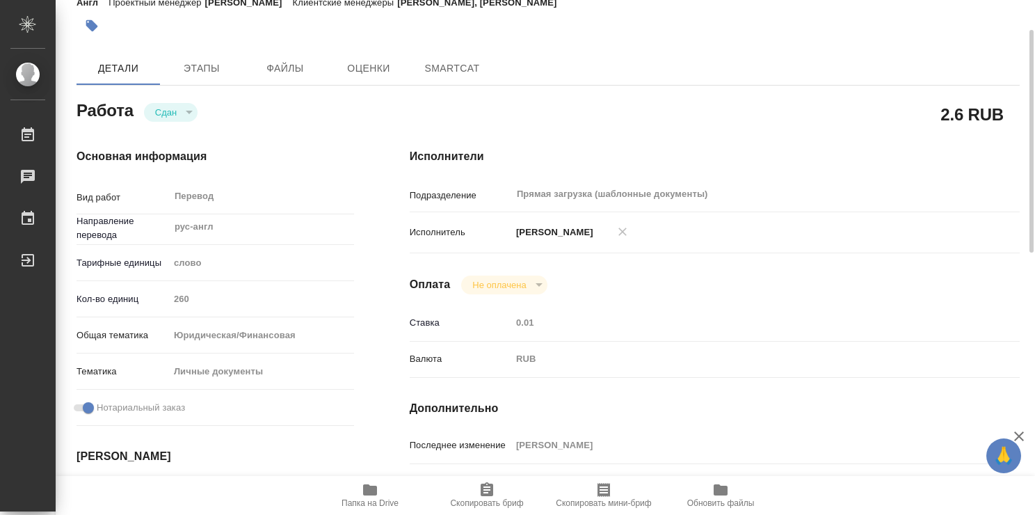
type textarea "x"
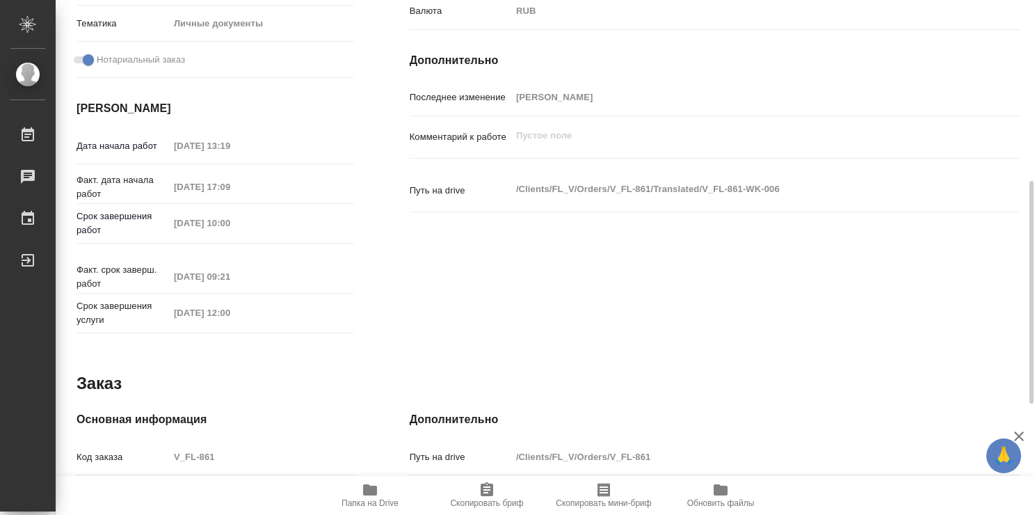
type textarea "x"
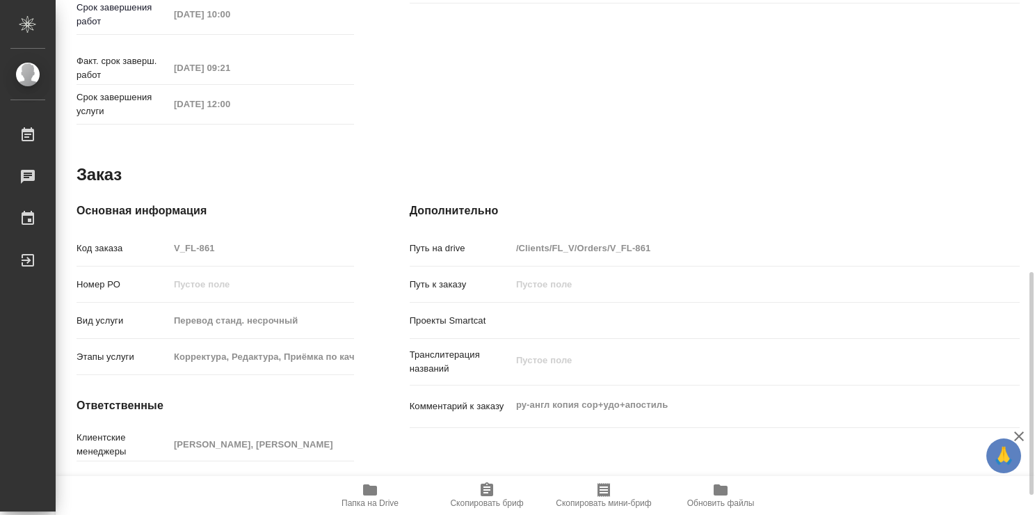
type textarea "x"
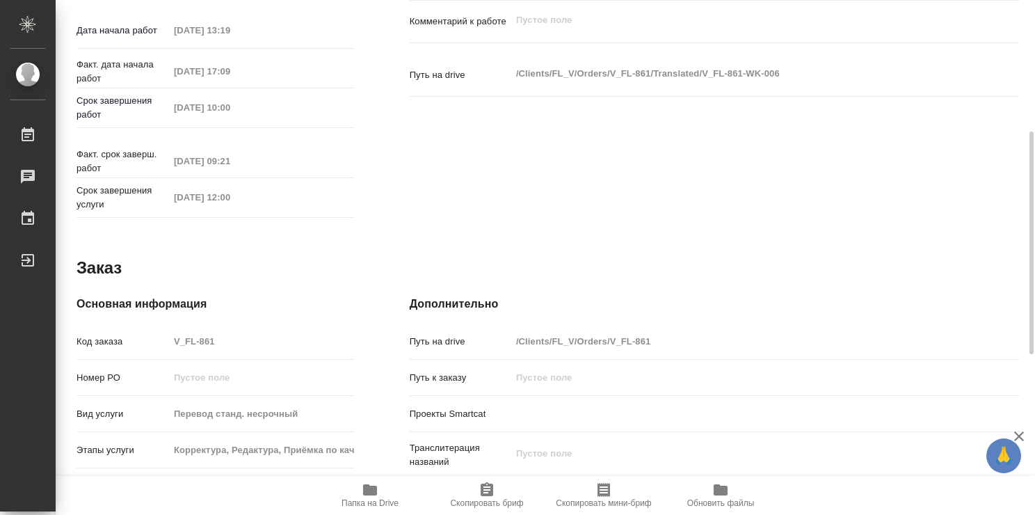
scroll to position [394, 0]
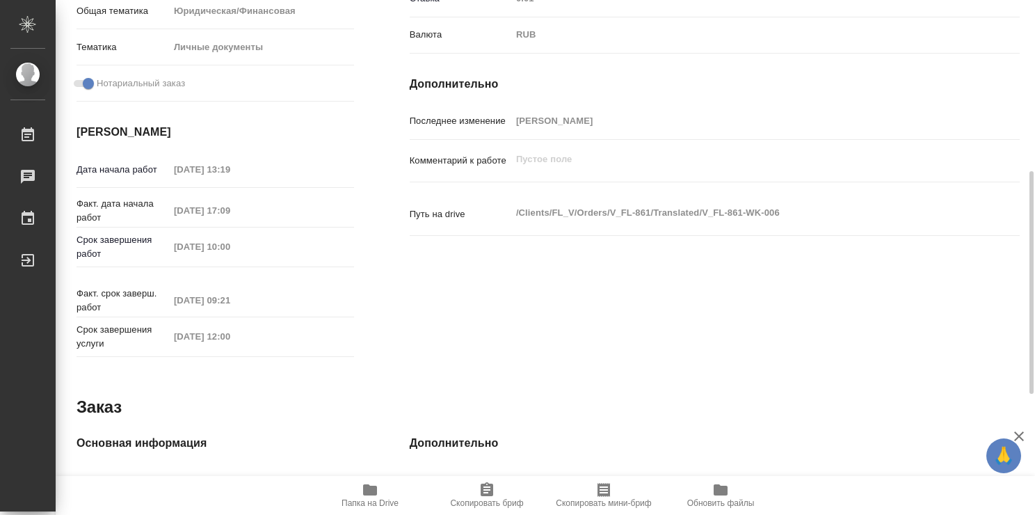
click at [374, 492] on icon "button" at bounding box center [370, 489] width 14 height 11
